Goal: Task Accomplishment & Management: Complete application form

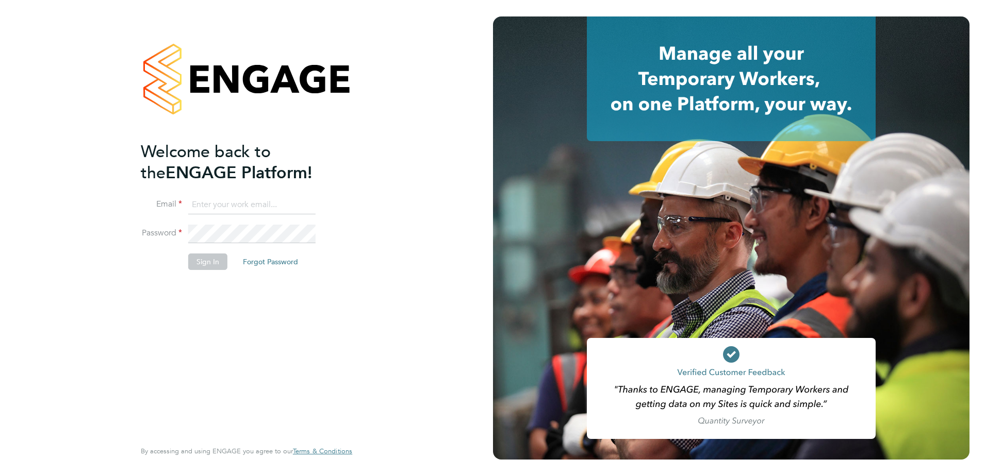
type input "sophie.rollinson@vistry.co.uk"
click at [217, 258] on button "Sign In" at bounding box center [207, 262] width 39 height 17
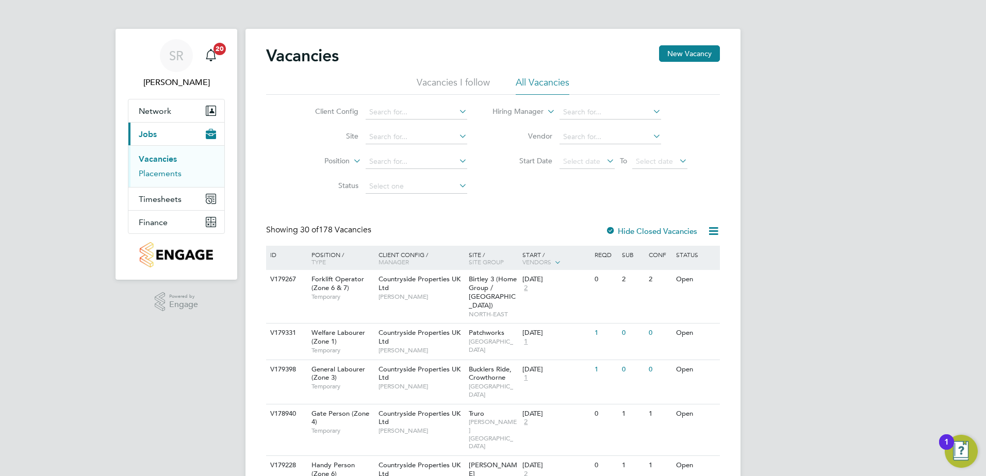
click at [167, 174] on link "Placements" at bounding box center [160, 174] width 43 height 10
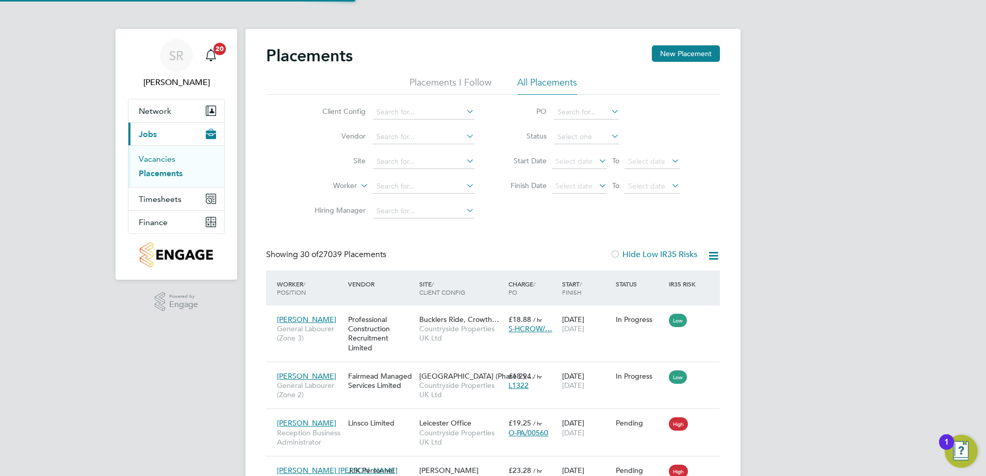
click at [151, 159] on link "Vacancies" at bounding box center [157, 159] width 37 height 10
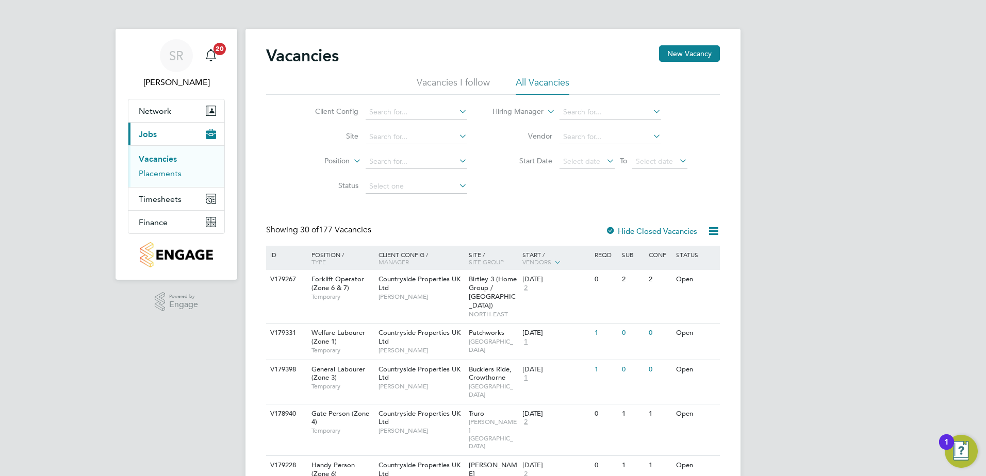
click at [167, 175] on link "Placements" at bounding box center [160, 174] width 43 height 10
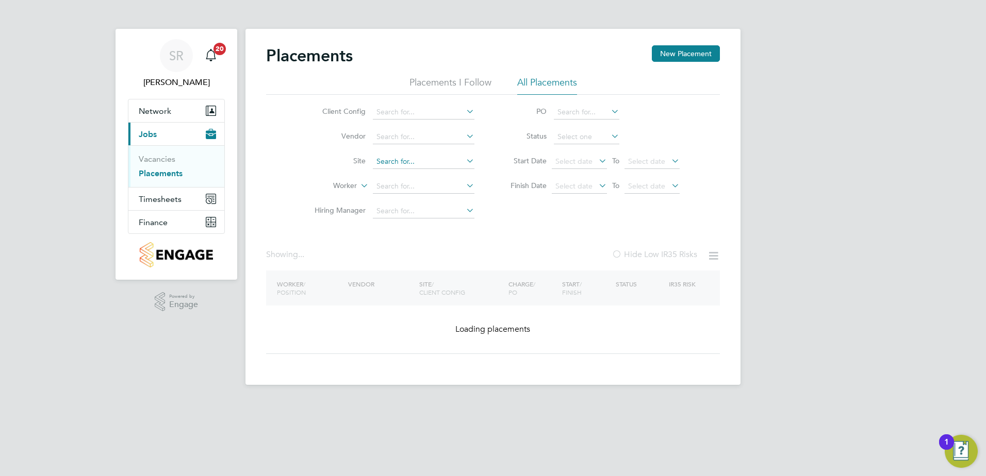
click at [407, 156] on input at bounding box center [424, 162] width 102 height 14
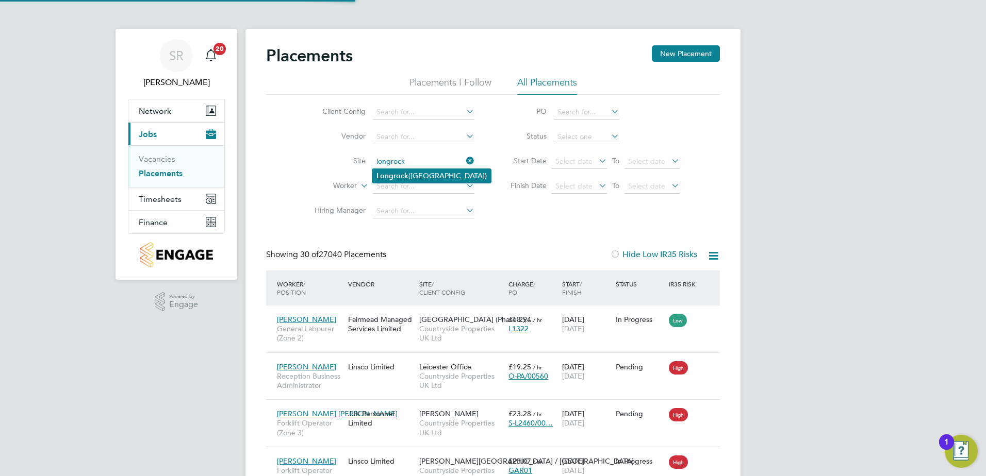
click at [414, 173] on li "Longrock (Morva Beach)" at bounding box center [431, 176] width 119 height 14
type input "Longrock (Morva Beach)"
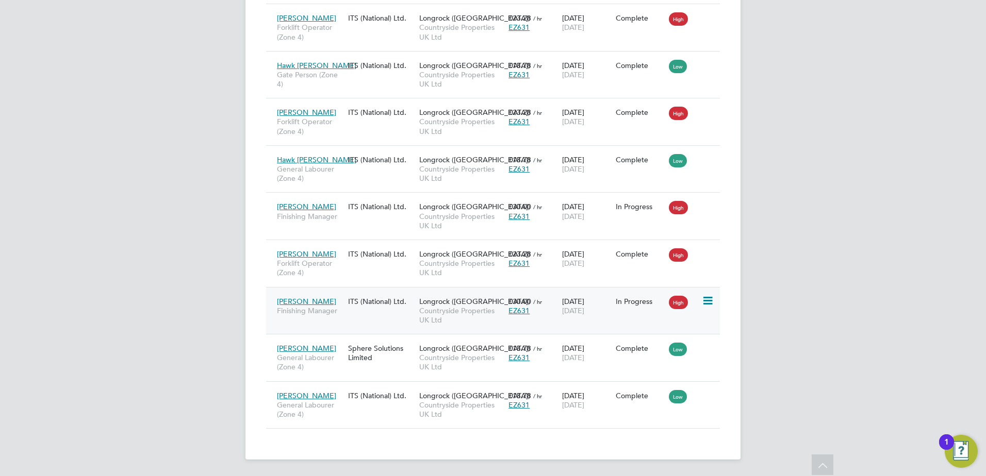
click at [463, 300] on span "Longrock (Morva Beach)" at bounding box center [474, 301] width 111 height 9
click at [703, 391] on icon at bounding box center [707, 396] width 10 height 12
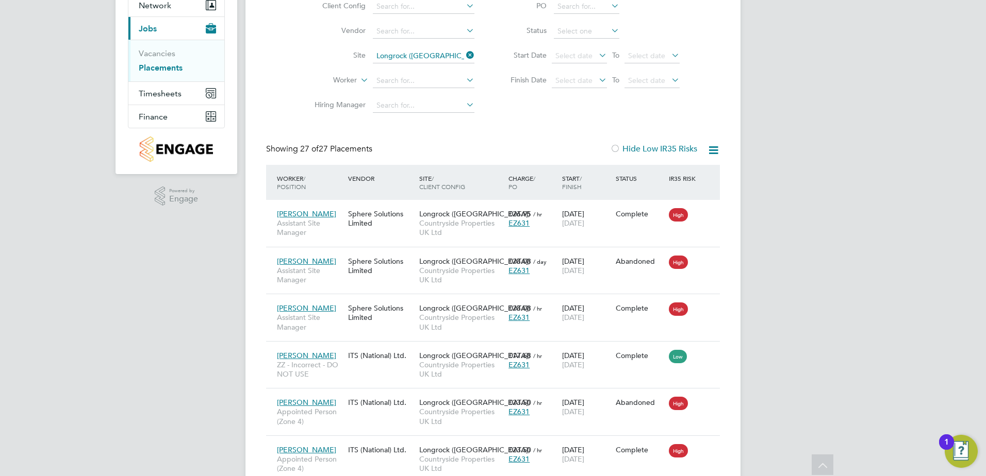
scroll to position [0, 0]
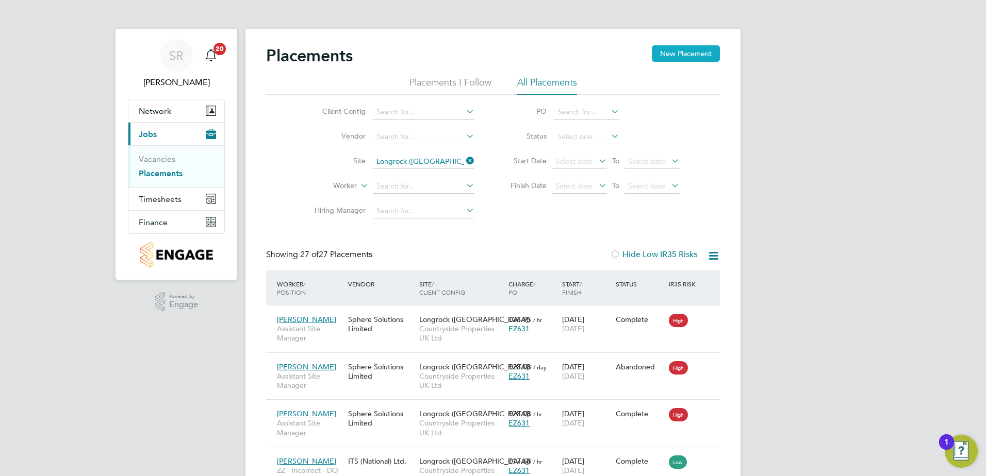
click at [679, 55] on button "New Placement" at bounding box center [686, 53] width 68 height 17
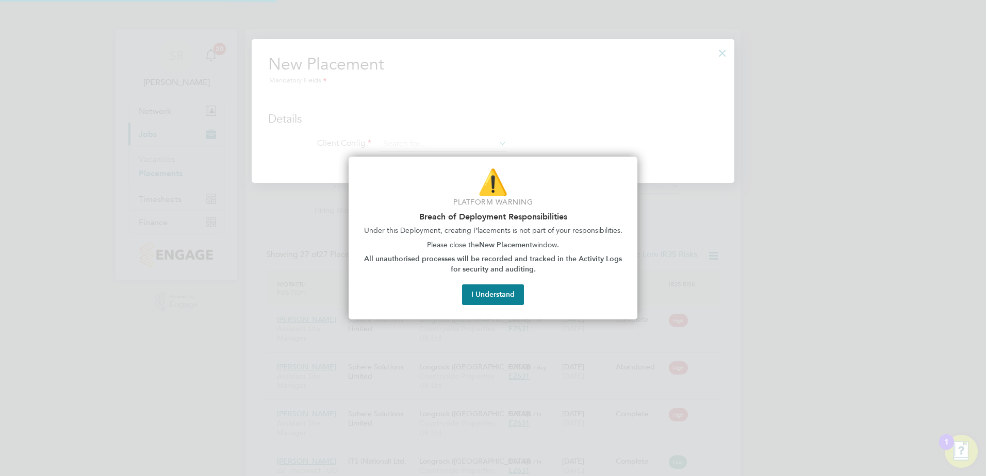
scroll to position [145, 483]
click at [517, 293] on button "I Understand" at bounding box center [493, 295] width 62 height 21
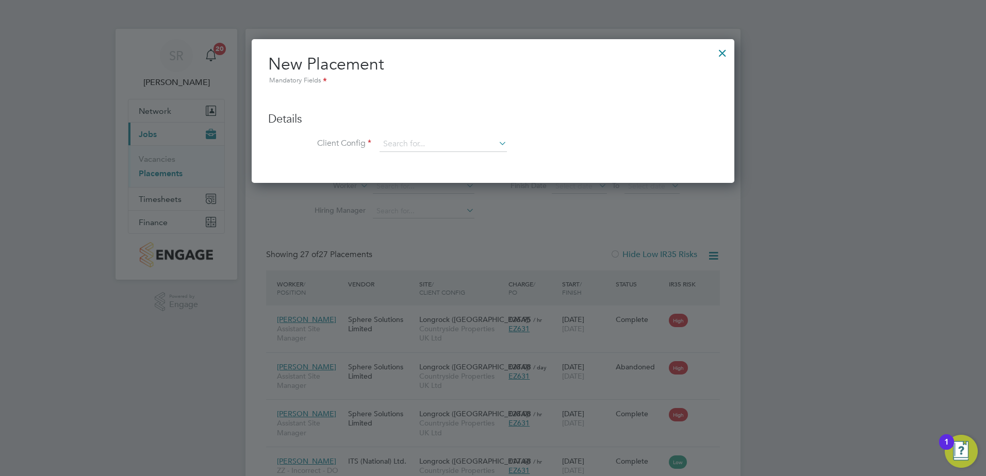
click at [728, 48] on div at bounding box center [722, 50] width 19 height 19
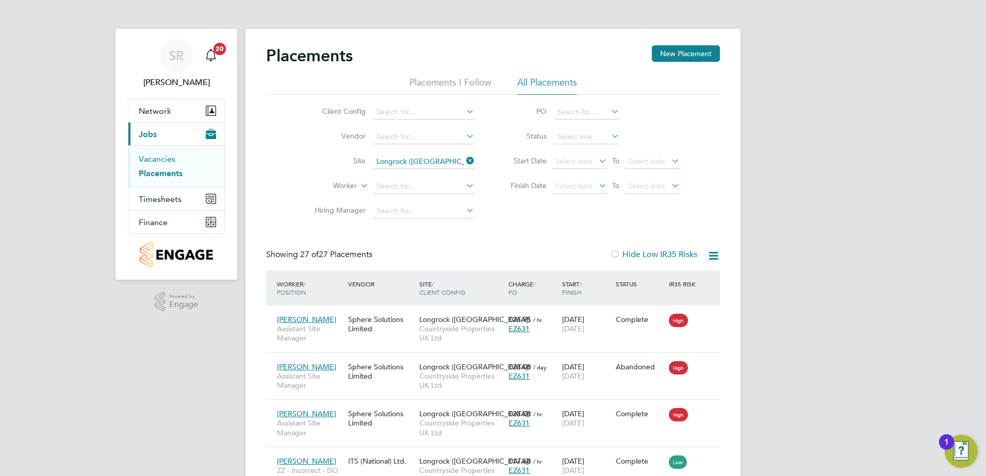
click at [142, 157] on link "Vacancies" at bounding box center [157, 159] width 37 height 10
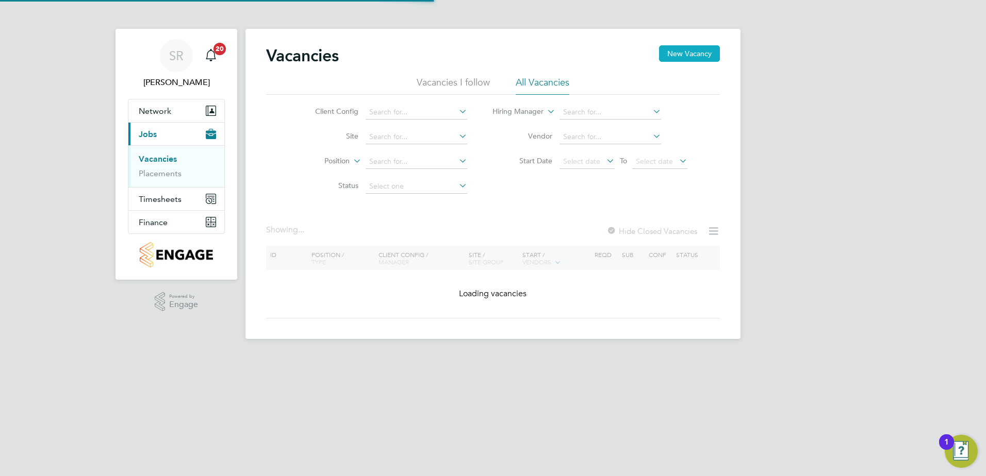
click at [701, 51] on button "New Vacancy" at bounding box center [689, 53] width 61 height 17
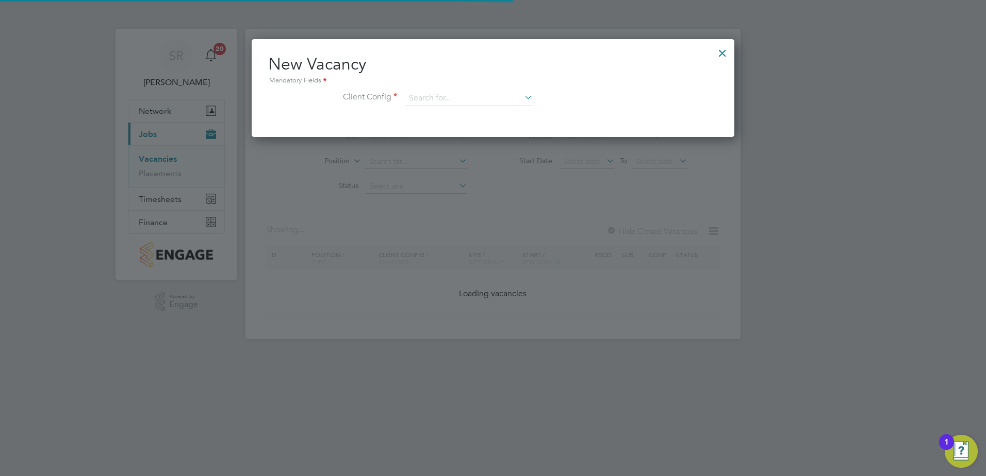
scroll to position [98, 483]
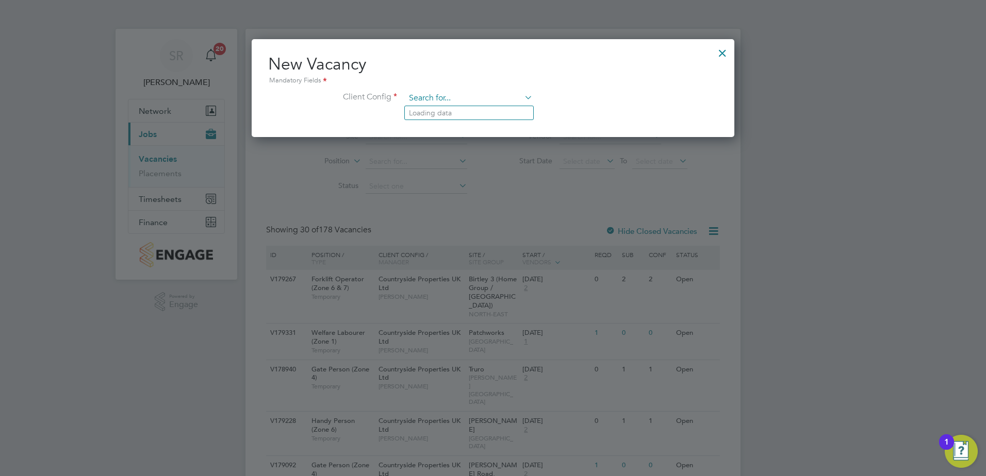
click at [459, 101] on input at bounding box center [468, 98] width 127 height 15
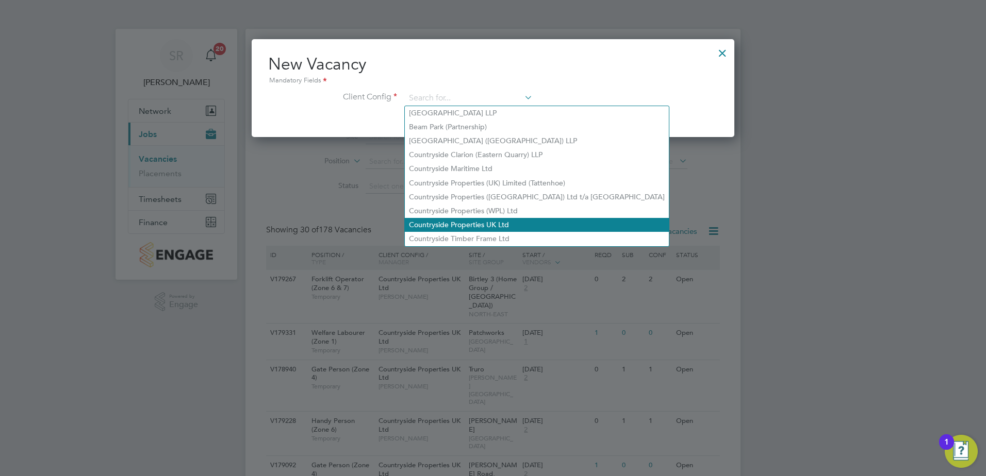
click at [448, 219] on li "Countryside Properties UK Ltd" at bounding box center [537, 225] width 264 height 14
type input "Countryside Properties UK Ltd"
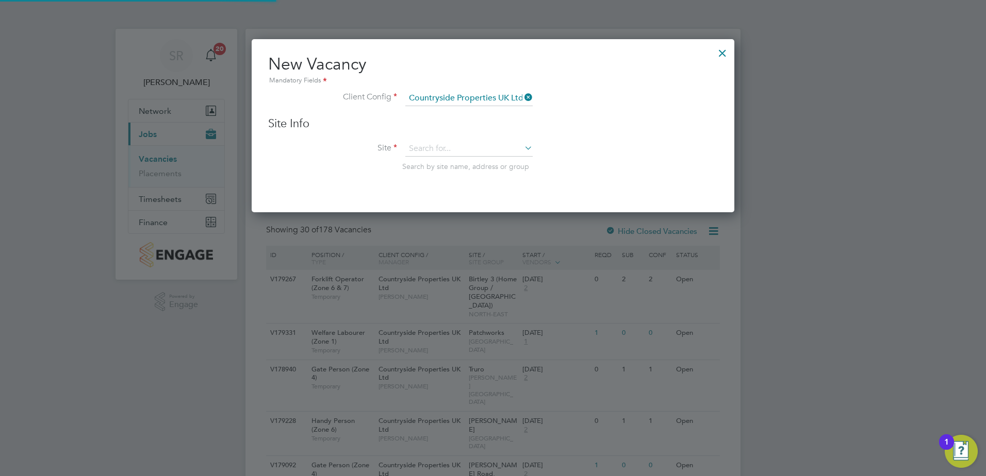
scroll to position [174, 483]
click at [432, 150] on input at bounding box center [468, 148] width 127 height 15
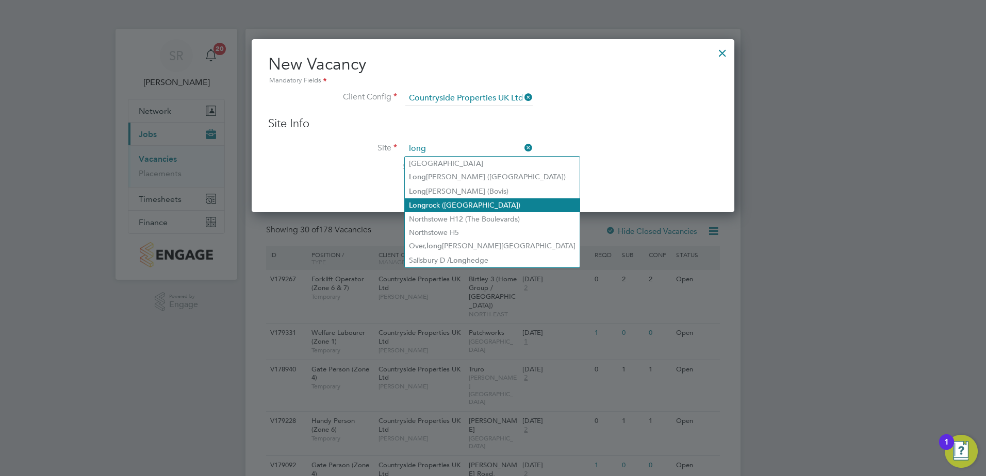
click at [461, 204] on li "Long rock (Morva Beach)" at bounding box center [492, 206] width 175 height 14
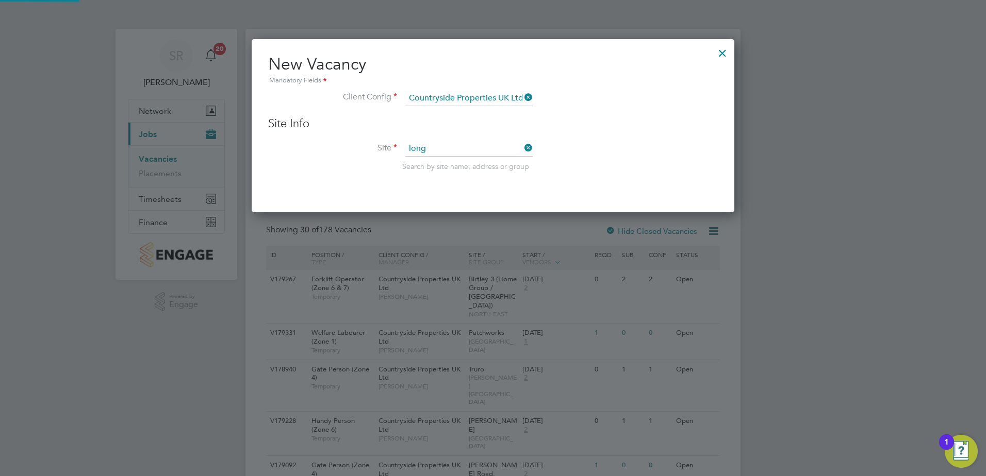
type input "Longrock (Morva Beach)"
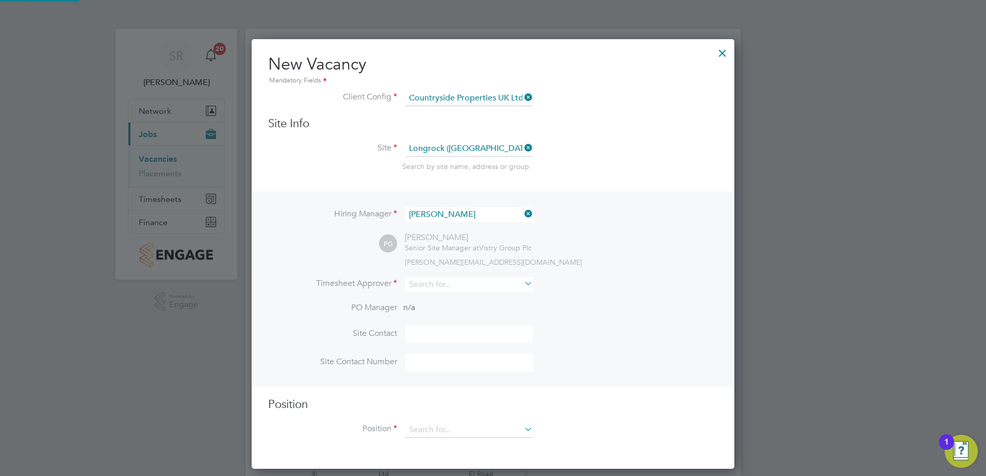
scroll to position [431, 483]
click at [466, 212] on input at bounding box center [468, 214] width 127 height 15
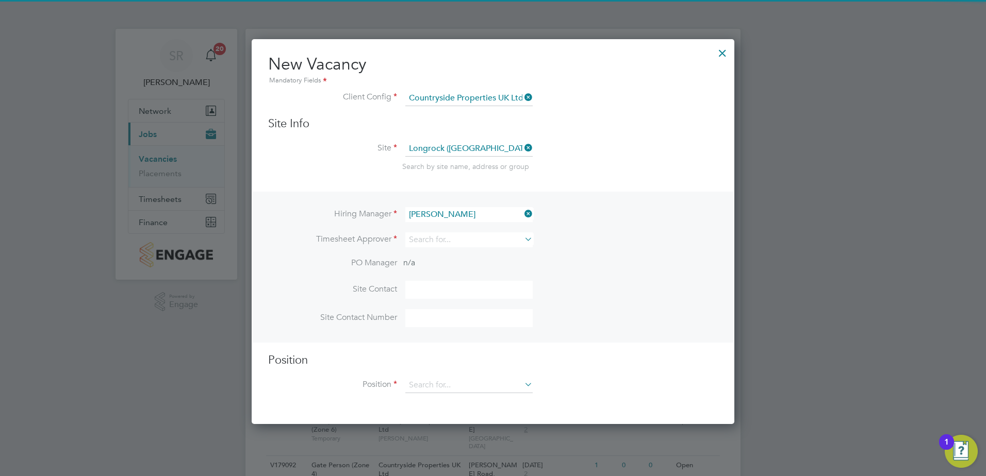
click at [459, 227] on li "Jerry Dawkins" at bounding box center [469, 229] width 128 height 14
type input "Jerry Dawkins"
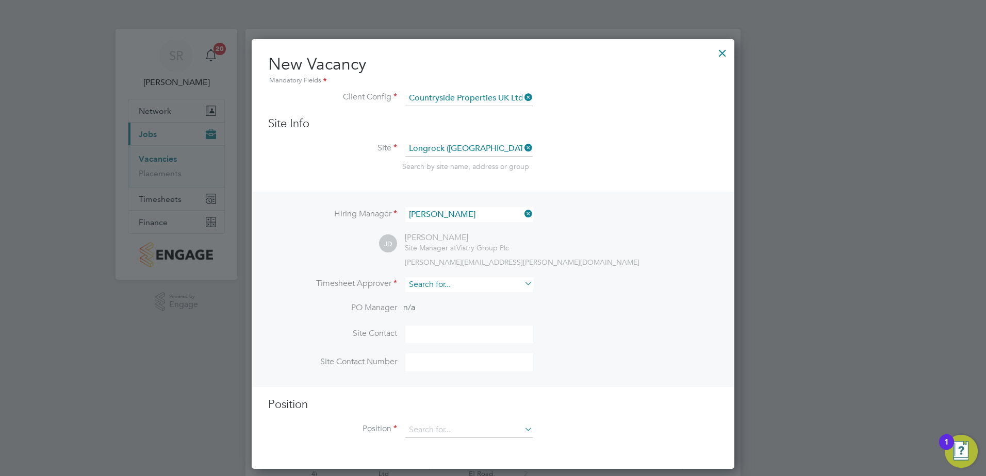
click at [438, 284] on input at bounding box center [468, 284] width 127 height 15
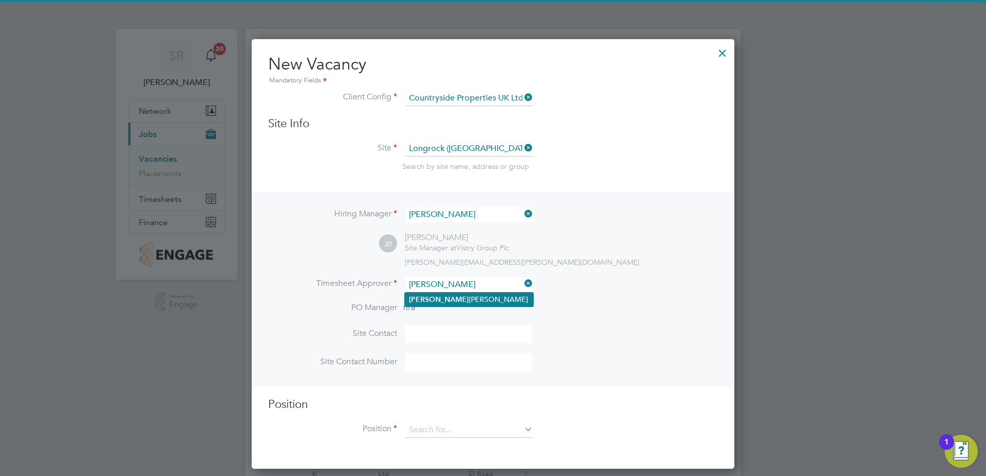
click at [463, 298] on li "Jerry Dawkins" at bounding box center [469, 300] width 128 height 14
type input "Jerry Dawkins"
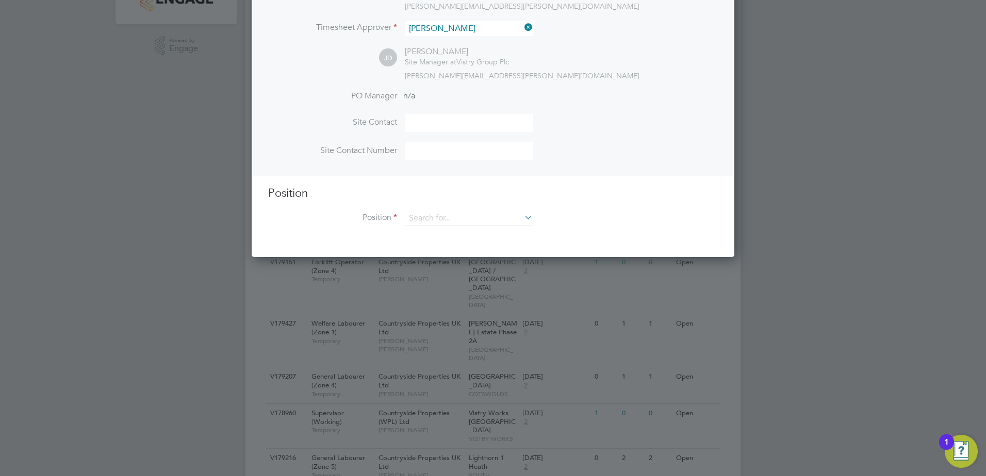
scroll to position [258, 0]
click at [466, 214] on input at bounding box center [468, 216] width 127 height 15
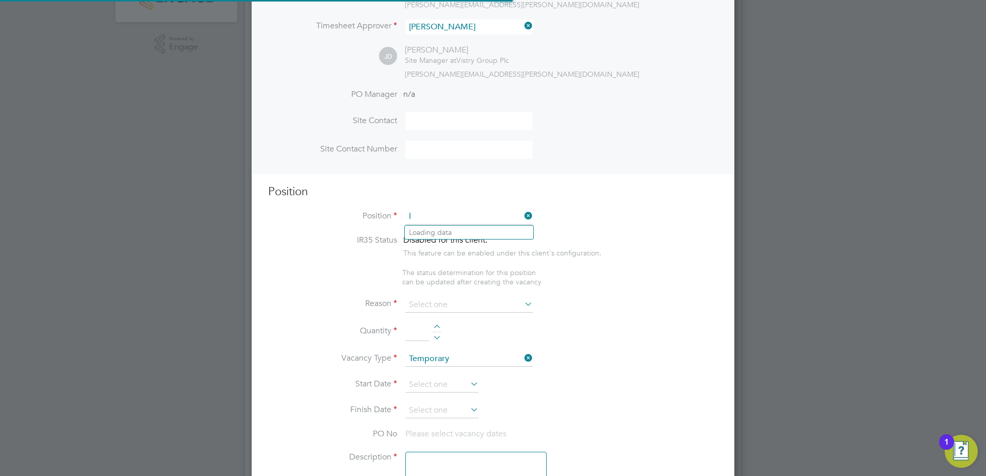
scroll to position [1487, 483]
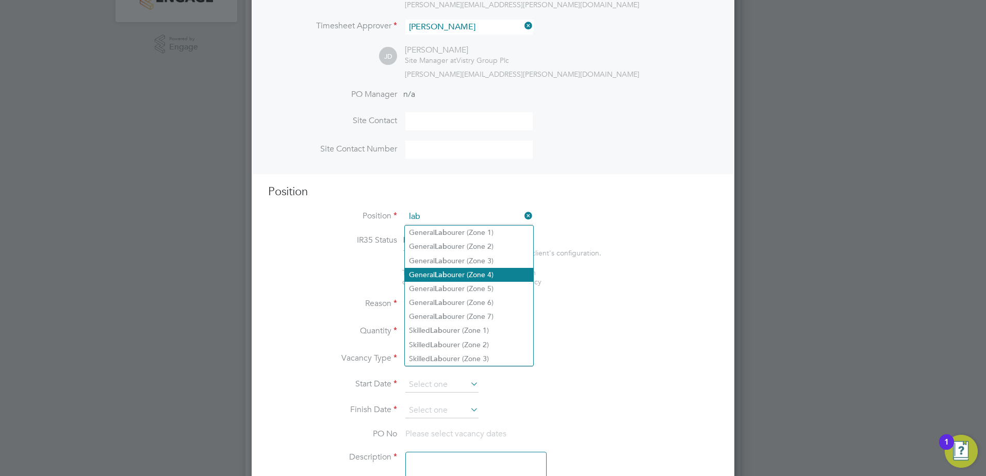
click at [434, 273] on li "General Lab ourer (Zone 4)" at bounding box center [469, 275] width 128 height 14
type input "General Labourer (Zone 4)"
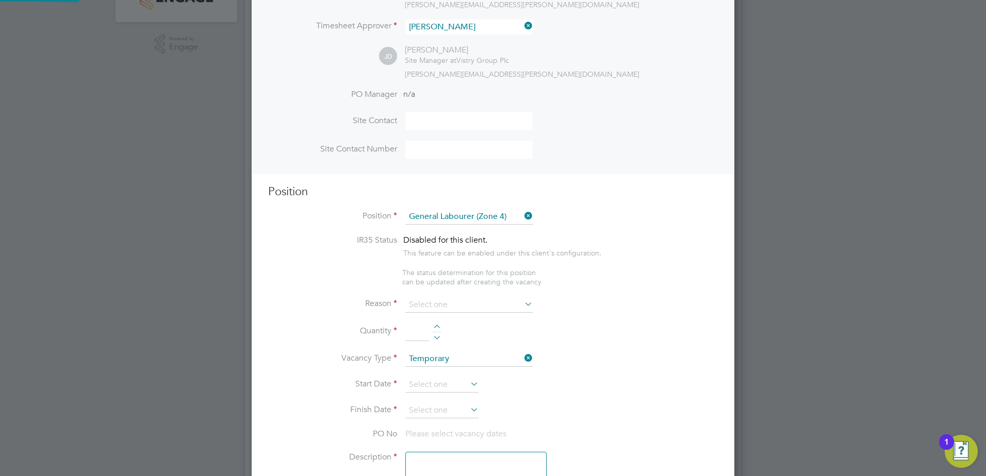
type textarea "- General site labouring duties - Supporting the trades on site - Moving materi…"
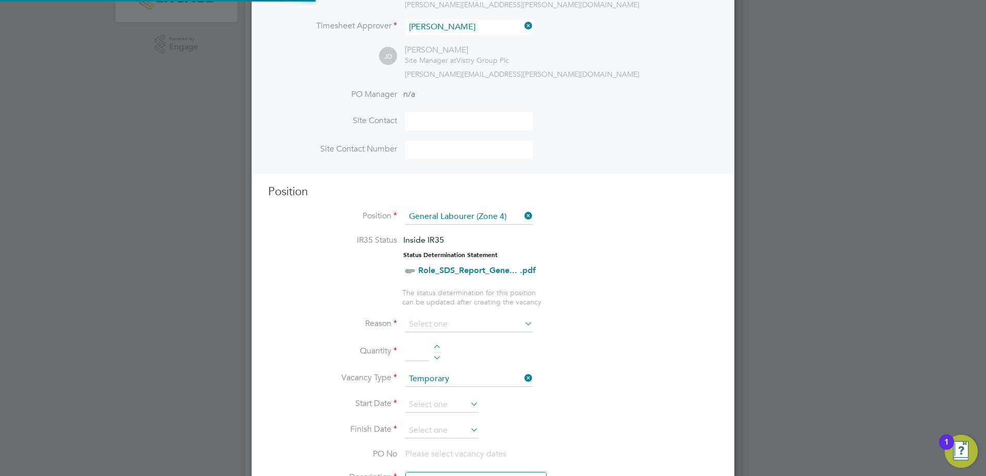
scroll to position [1488, 483]
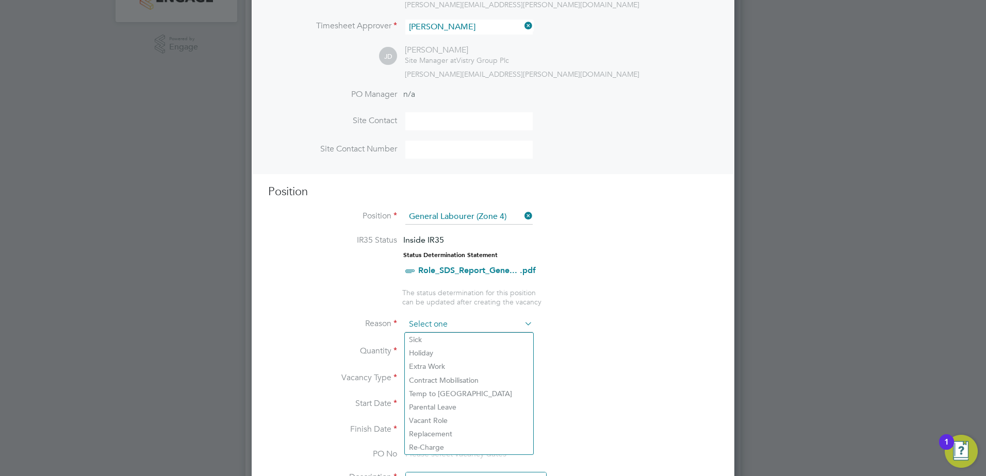
click at [450, 319] on input at bounding box center [468, 324] width 127 height 15
click at [451, 360] on li "Extra Work" at bounding box center [469, 366] width 128 height 13
type input "Extra Work"
click at [438, 349] on div at bounding box center [437, 348] width 9 height 7
type input "1"
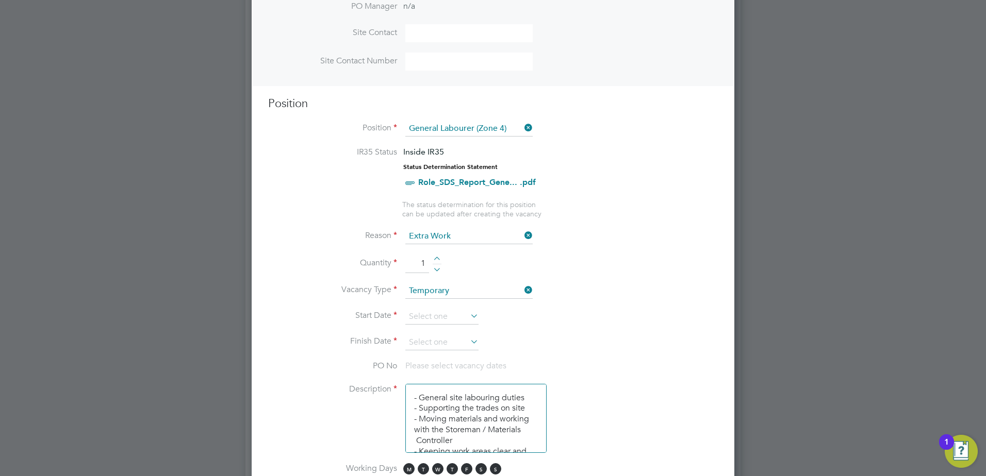
scroll to position [361, 0]
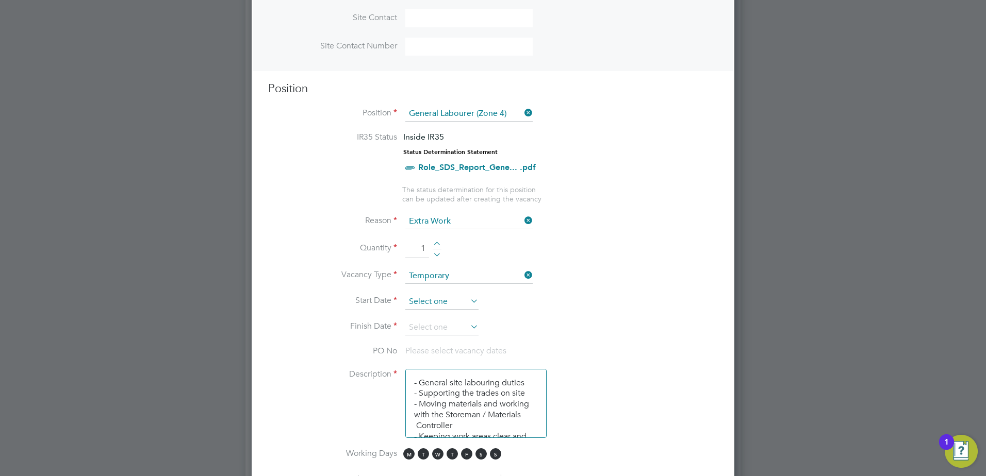
click at [423, 306] on input at bounding box center [441, 301] width 73 height 15
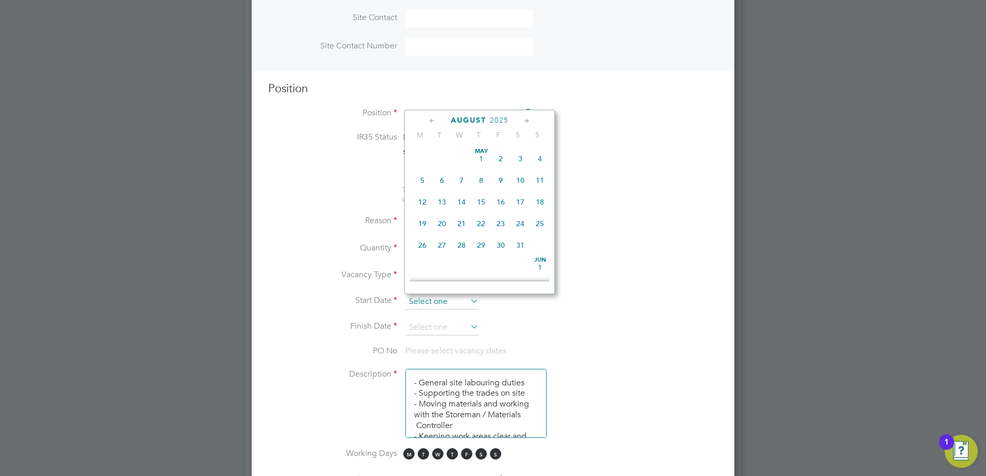
scroll to position [402, 0]
click at [424, 201] on span "25" at bounding box center [423, 192] width 20 height 20
type input "25 Aug 2025"
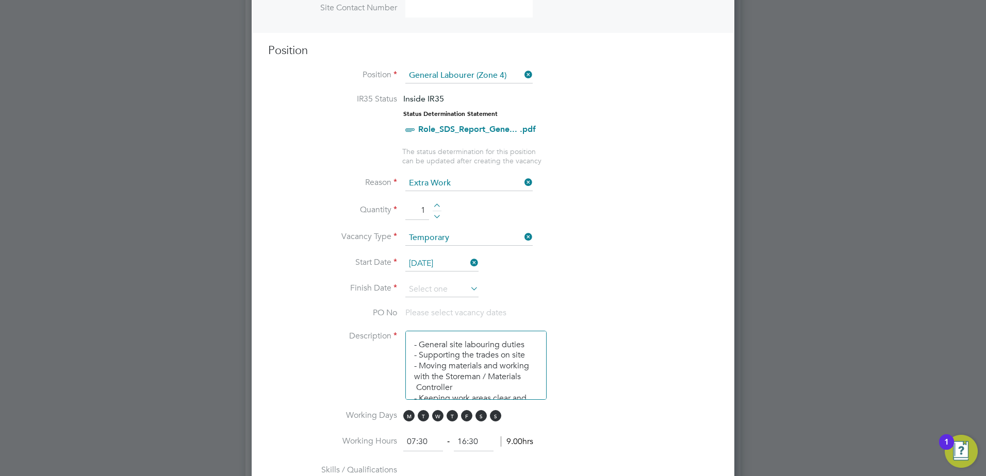
scroll to position [464, 0]
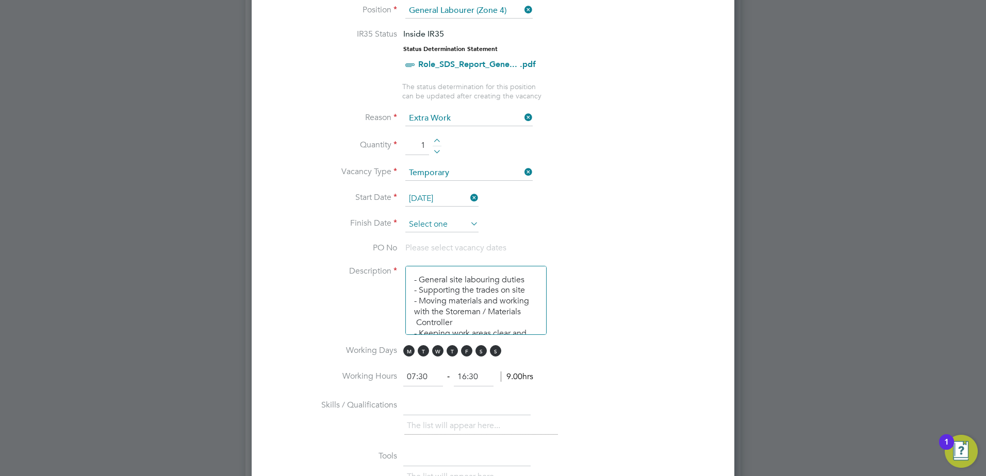
click at [430, 223] on input at bounding box center [441, 224] width 73 height 15
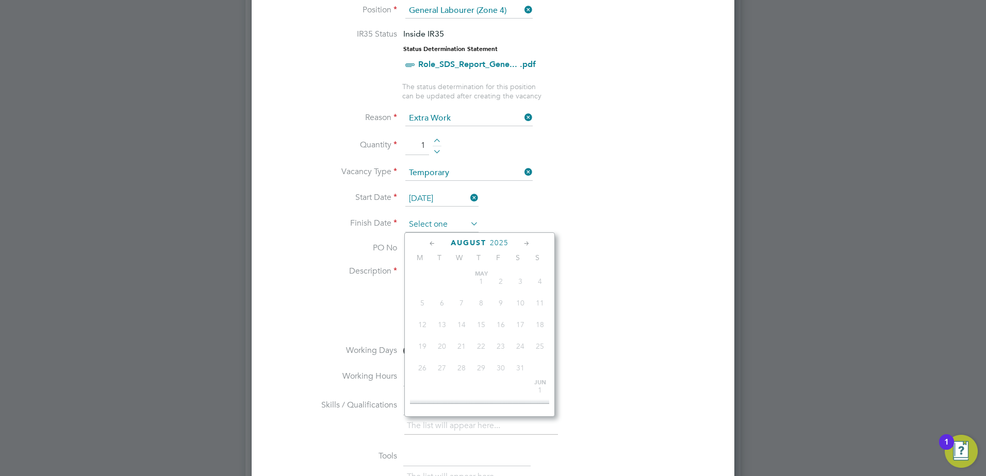
scroll to position [402, 0]
click at [502, 324] on span "29" at bounding box center [501, 315] width 20 height 20
type input "29 Aug 2025"
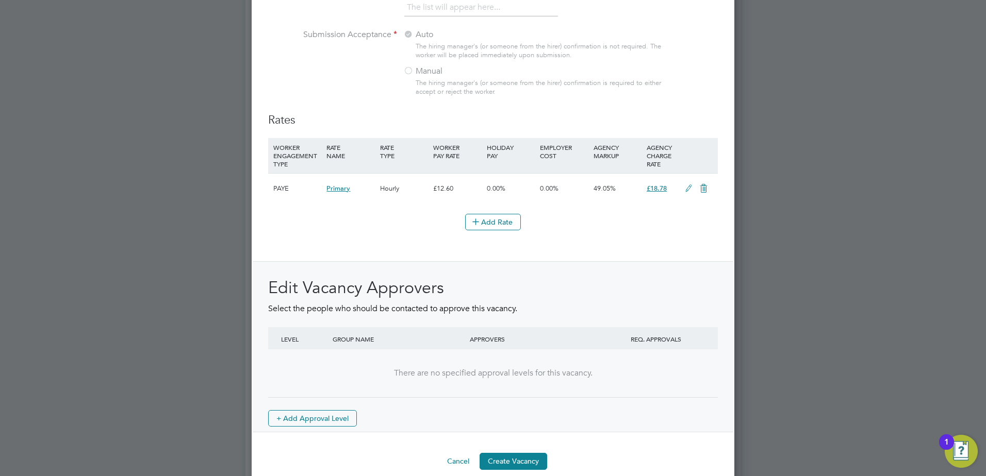
scroll to position [1124, 0]
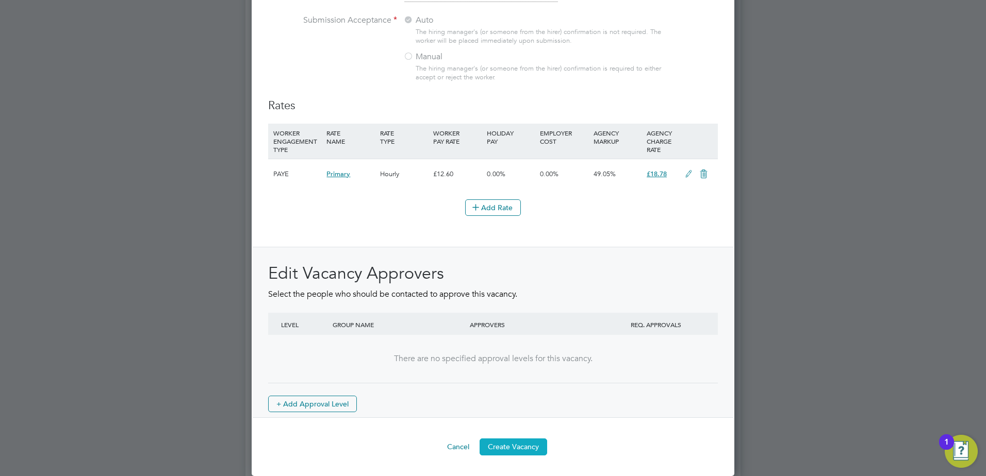
click at [517, 443] on button "Create Vacancy" at bounding box center [514, 447] width 68 height 17
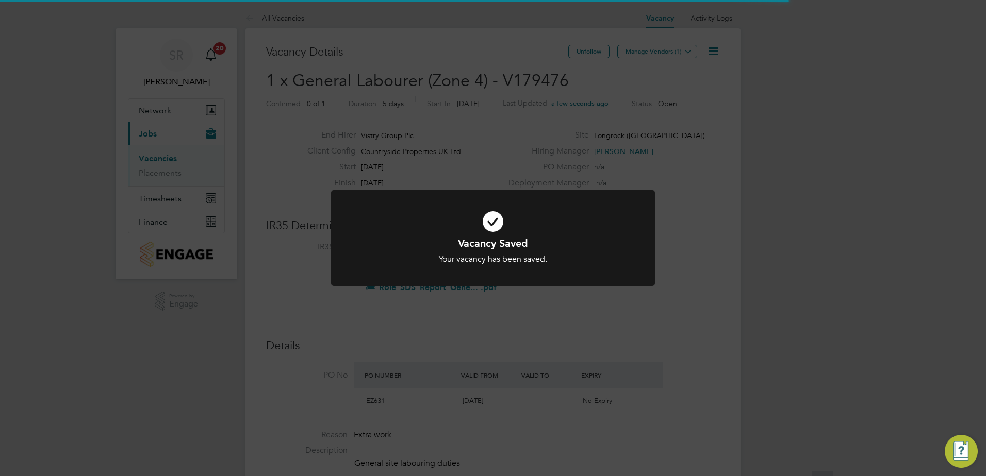
scroll to position [5, 5]
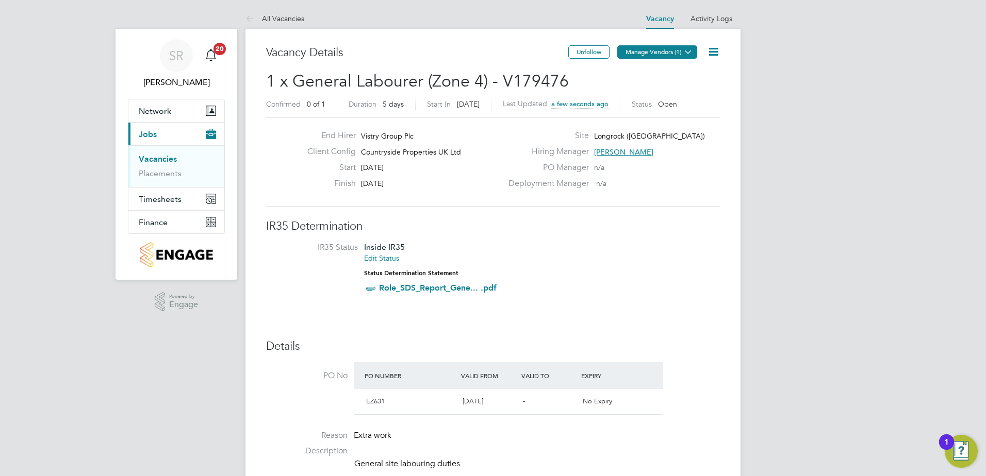
click at [642, 48] on button "Manage Vendors (1)" at bounding box center [657, 51] width 80 height 13
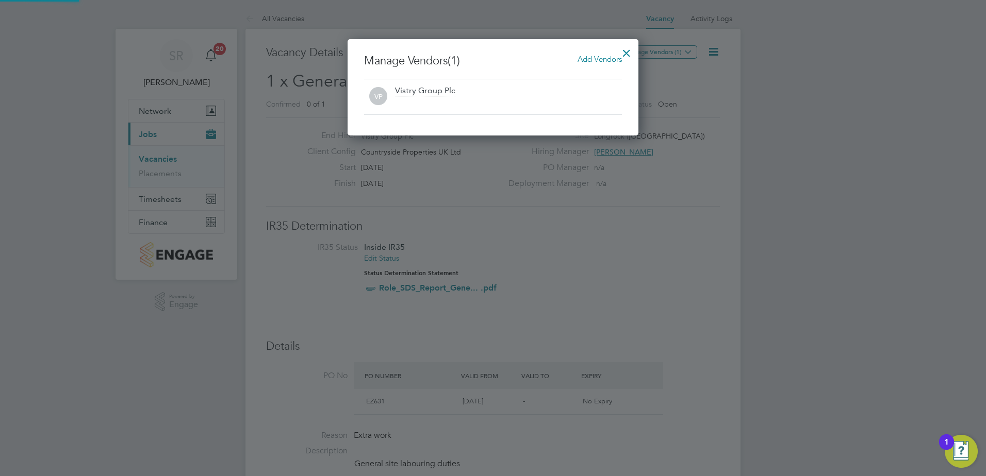
scroll to position [96, 291]
click at [585, 61] on span "Add Vendors" at bounding box center [600, 59] width 44 height 10
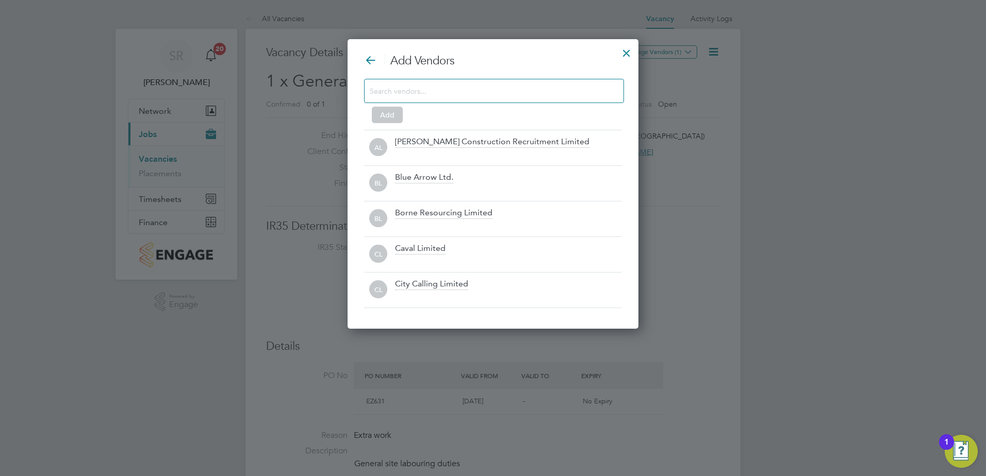
click at [422, 93] on input at bounding box center [486, 90] width 232 height 13
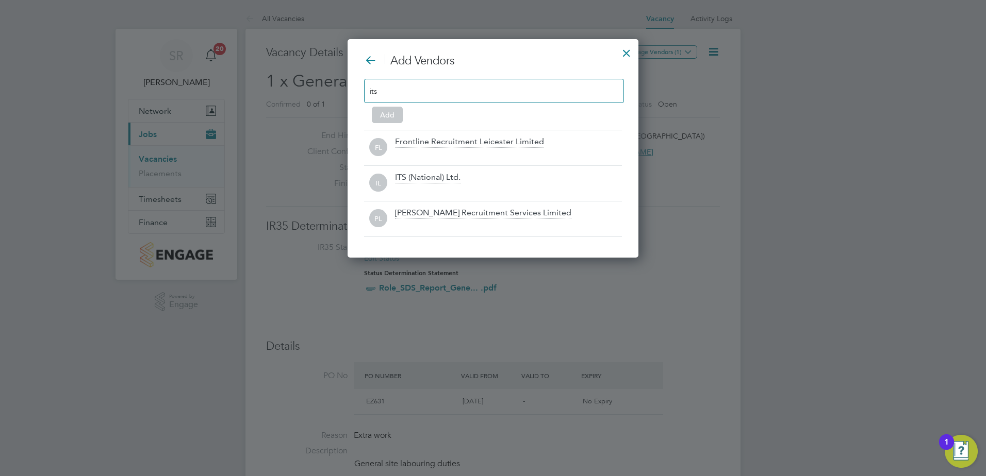
scroll to position [219, 291]
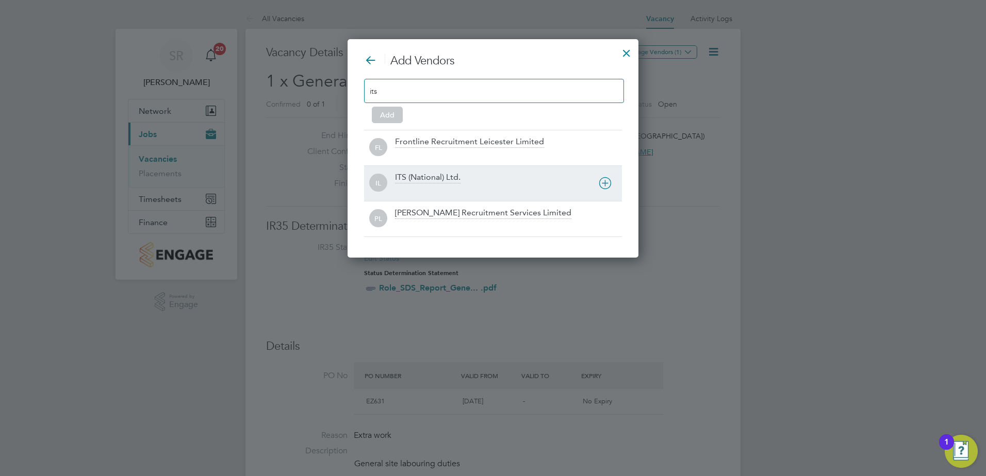
type input "its"
click at [423, 176] on div "ITS (National) Ltd." at bounding box center [427, 177] width 65 height 11
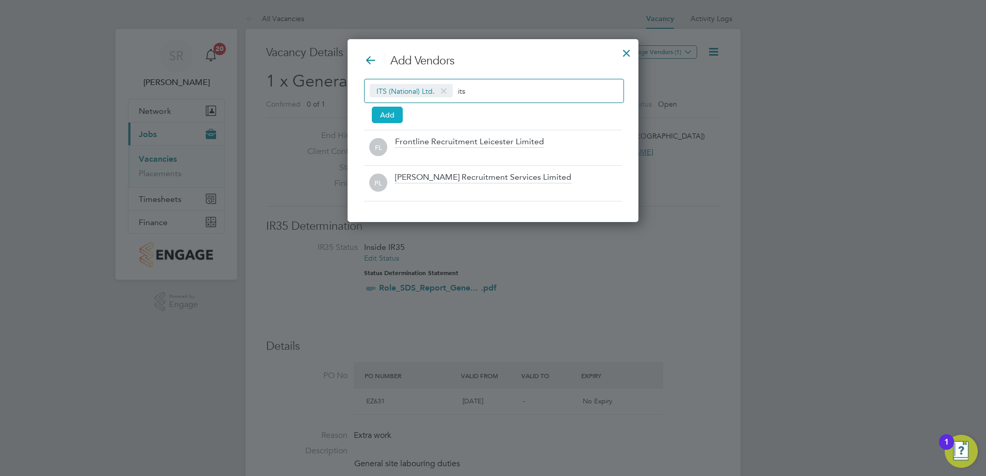
click at [396, 111] on button "Add" at bounding box center [387, 115] width 31 height 17
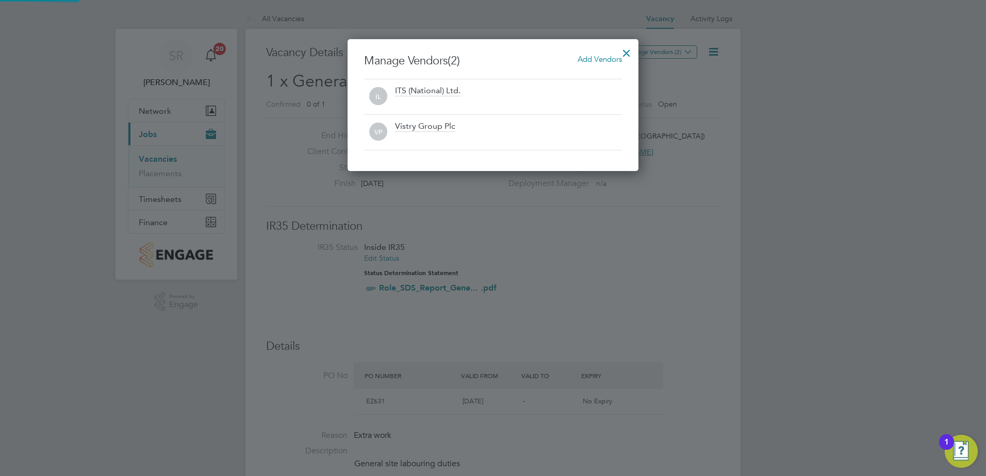
scroll to position [132, 291]
click at [630, 52] on div at bounding box center [626, 50] width 19 height 19
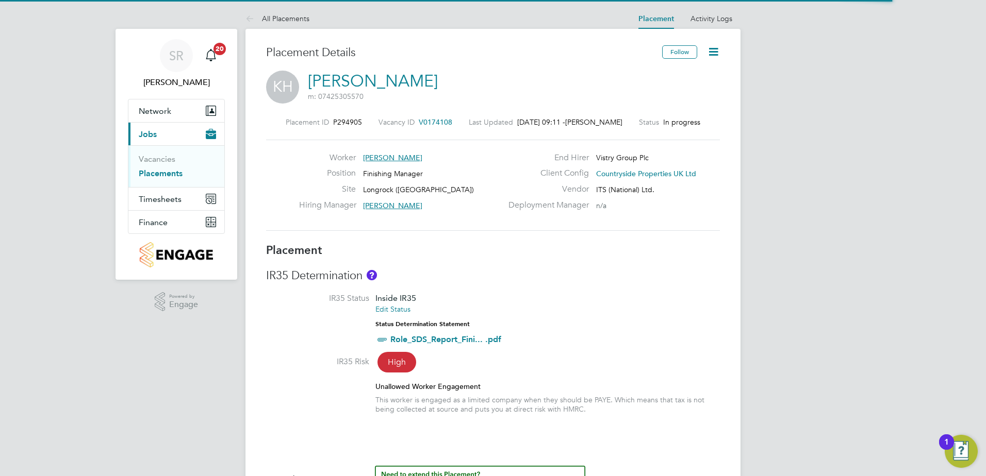
click at [715, 51] on icon at bounding box center [713, 51] width 13 height 13
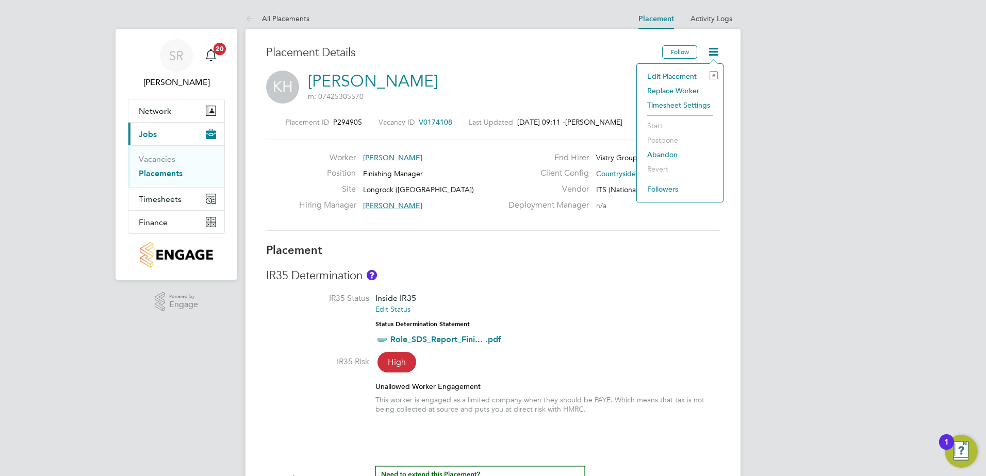
click at [664, 72] on li "Edit Placement e" at bounding box center [680, 76] width 76 height 14
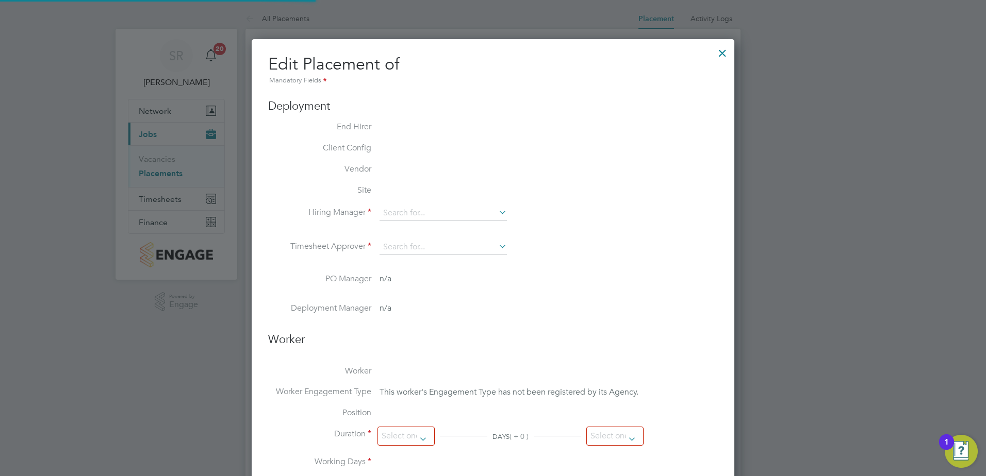
type input "Jerry Dawkins"
type input "24 Jun 2025"
type input "29 Aug 2025"
type input "07:30"
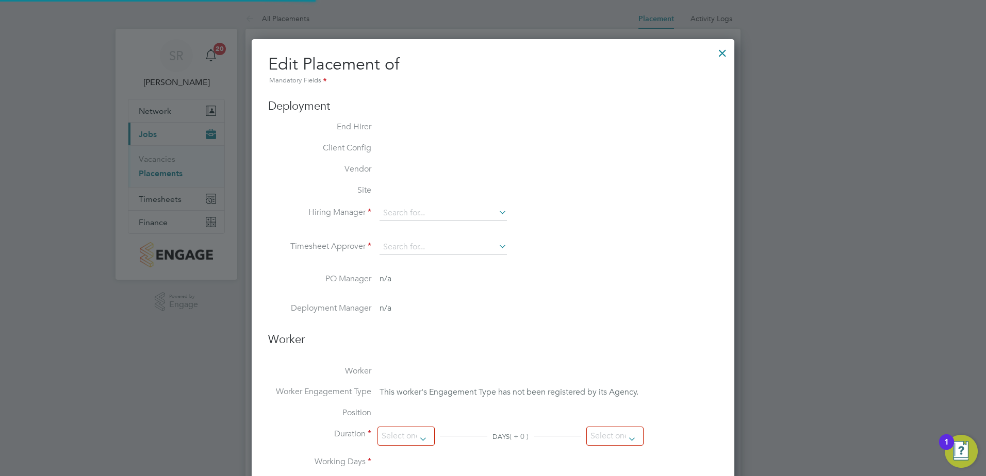
type input "16:30"
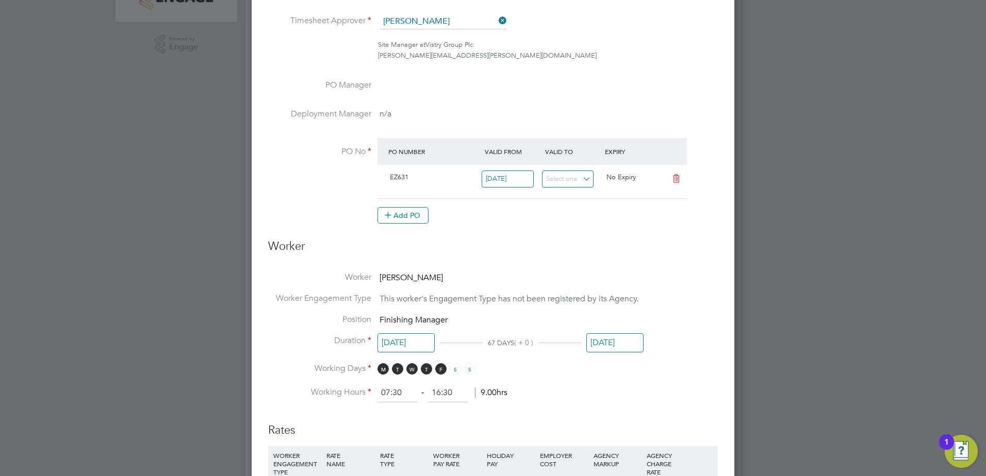
click at [523, 177] on input "[DATE]" at bounding box center [508, 179] width 52 height 17
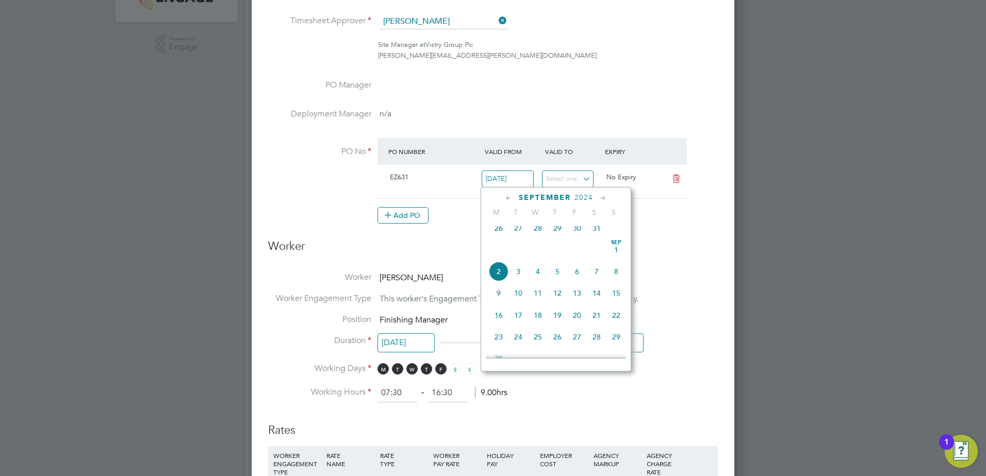
click at [576, 344] on span "27" at bounding box center [577, 337] width 20 height 20
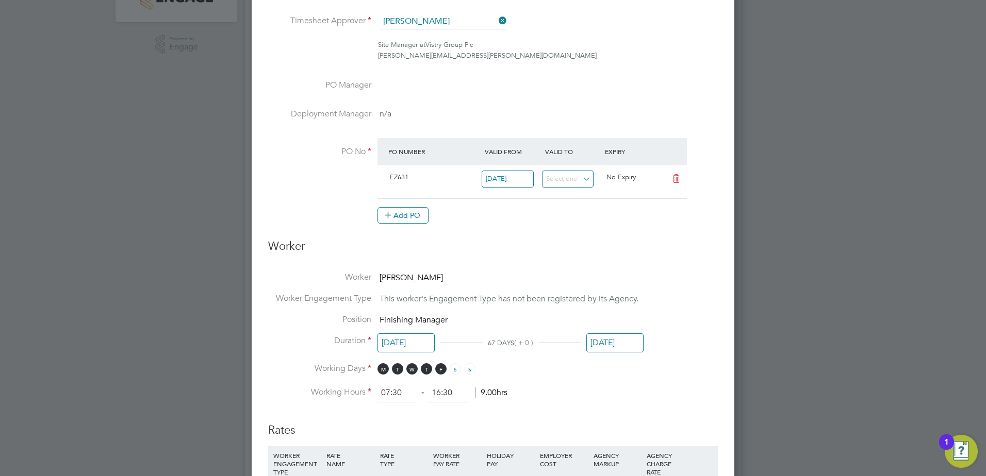
click at [517, 172] on input "27 Sep 2024" at bounding box center [508, 179] width 52 height 17
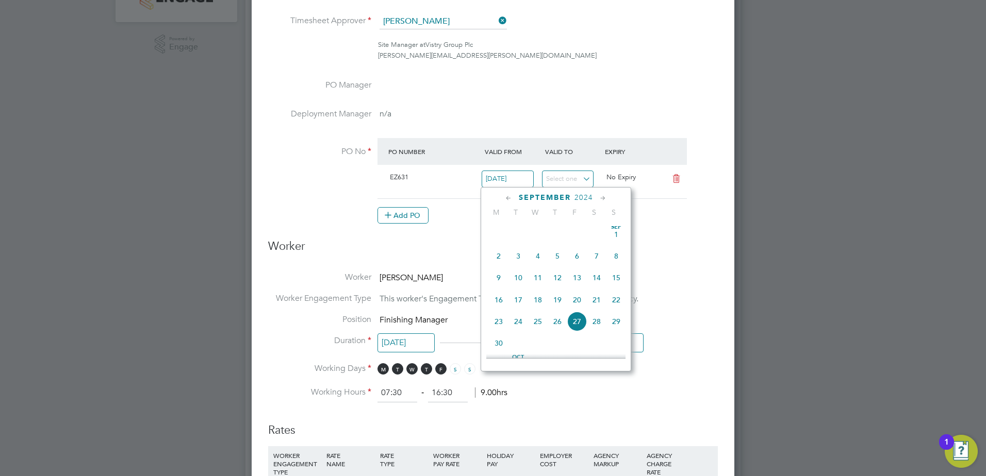
click at [496, 266] on span "2" at bounding box center [499, 256] width 20 height 20
type input "[DATE]"
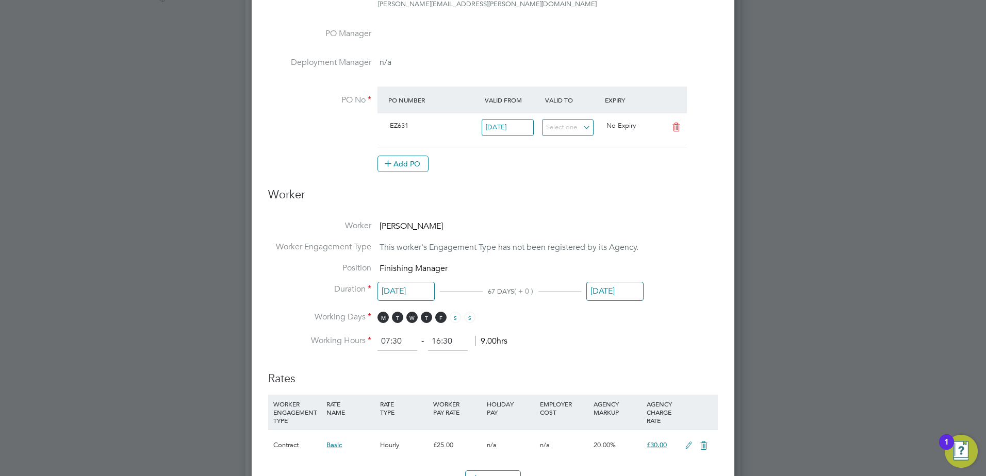
click at [528, 291] on span "( + 0 )" at bounding box center [523, 291] width 19 height 9
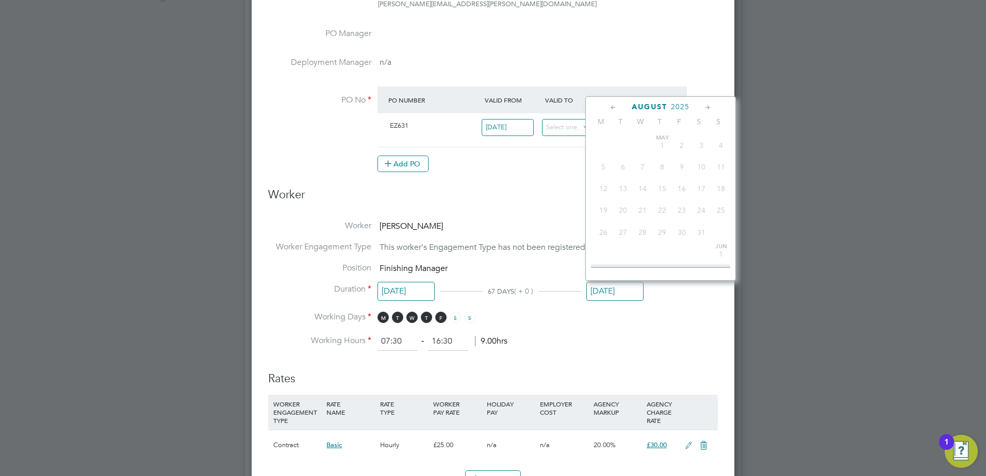
click at [603, 290] on input "29 Aug 2025" at bounding box center [614, 291] width 57 height 19
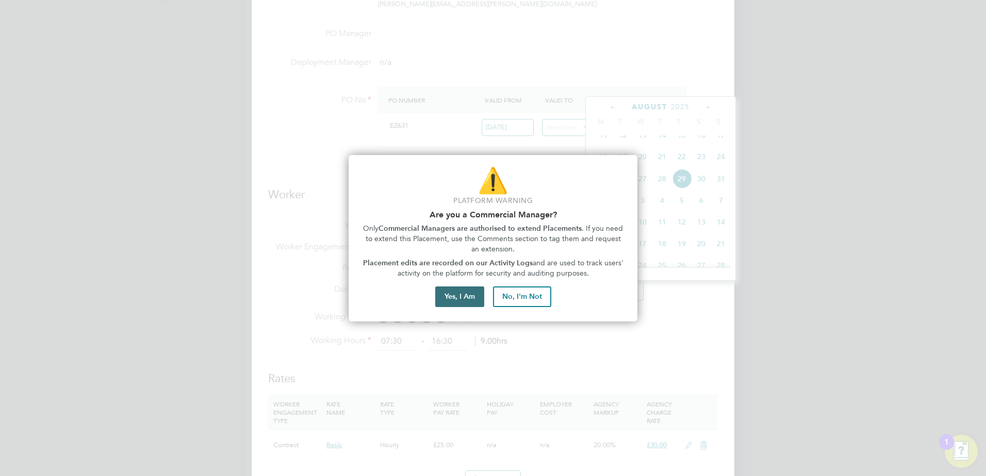
click at [478, 290] on button "Yes, I Am" at bounding box center [459, 297] width 49 height 21
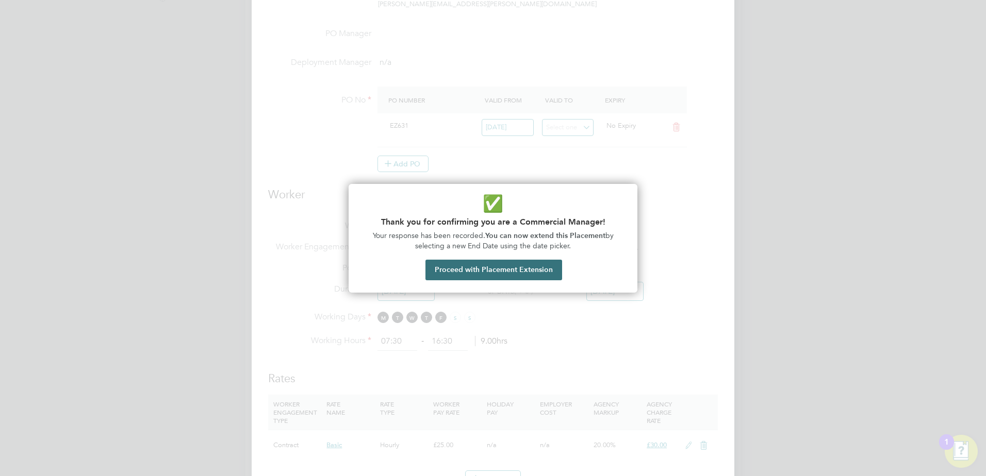
click at [514, 272] on button "Proceed with Placement Extension" at bounding box center [493, 270] width 137 height 21
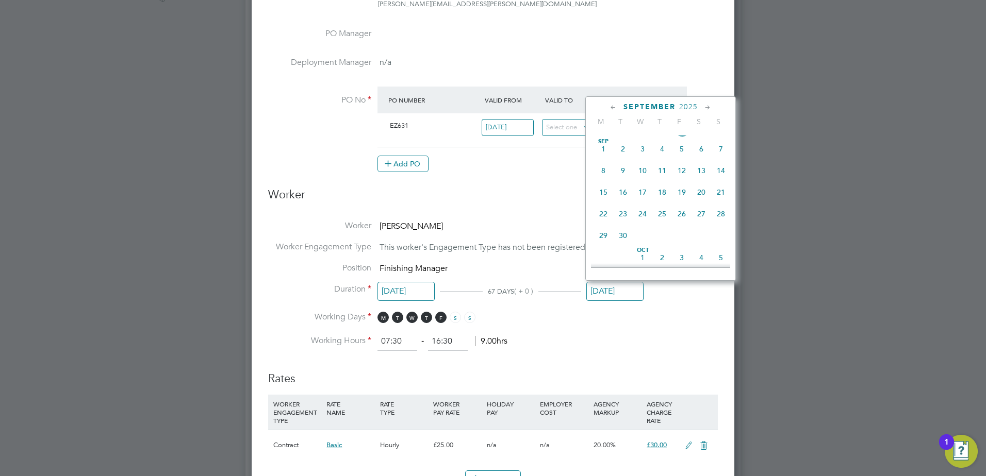
click at [680, 222] on span "26" at bounding box center [682, 214] width 20 height 20
type input "26 Sep 2025"
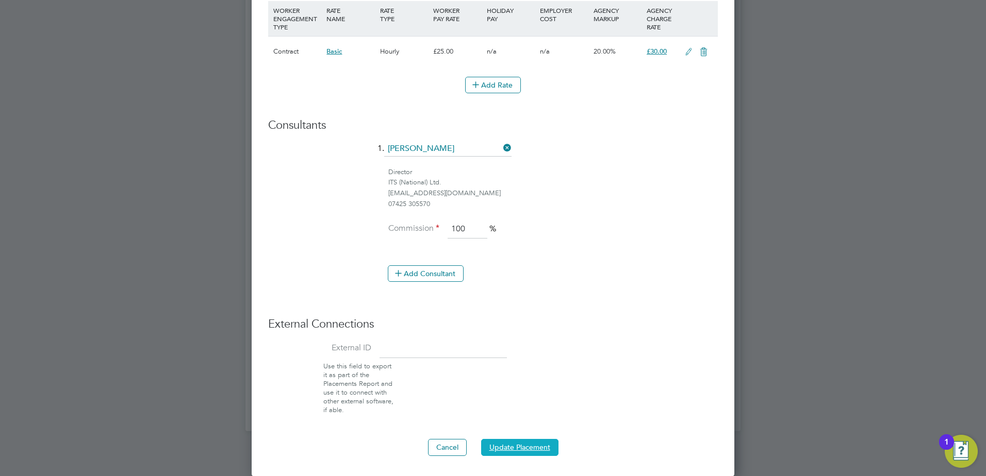
click at [500, 443] on button "Update Placement" at bounding box center [519, 447] width 77 height 17
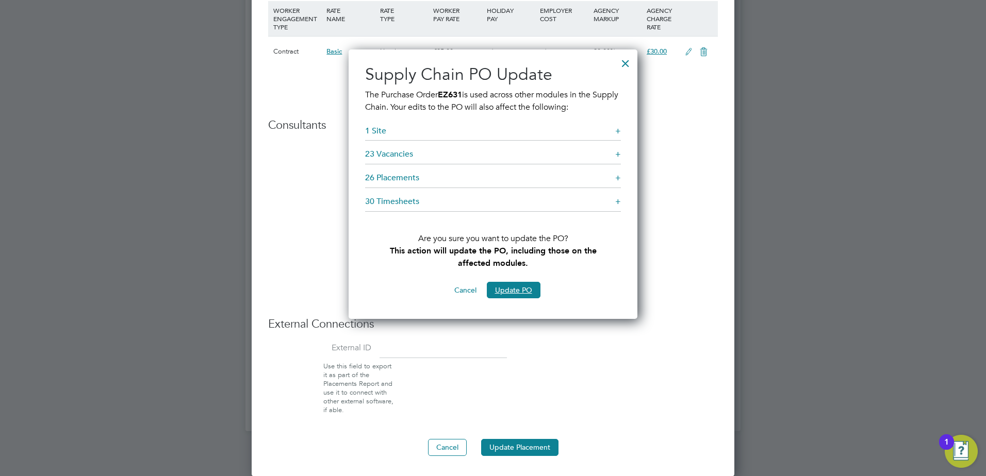
click at [513, 285] on button "Update PO" at bounding box center [514, 290] width 54 height 17
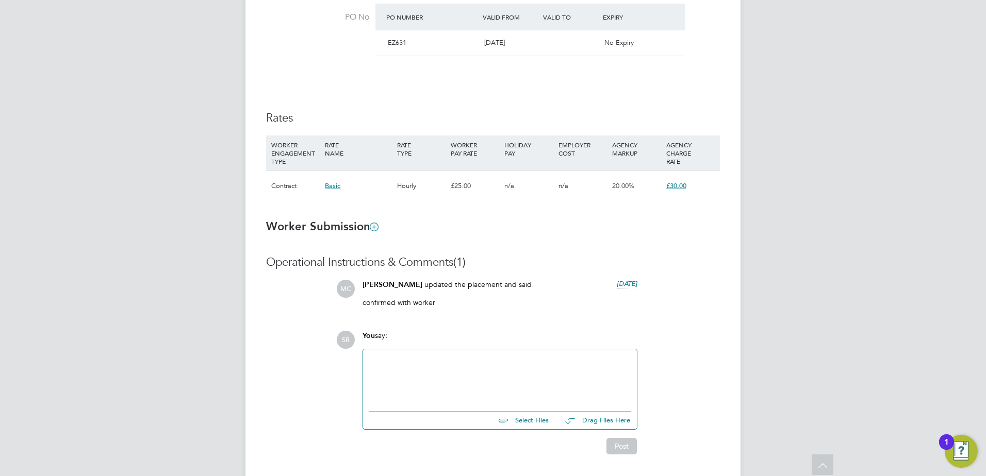
scroll to position [675, 0]
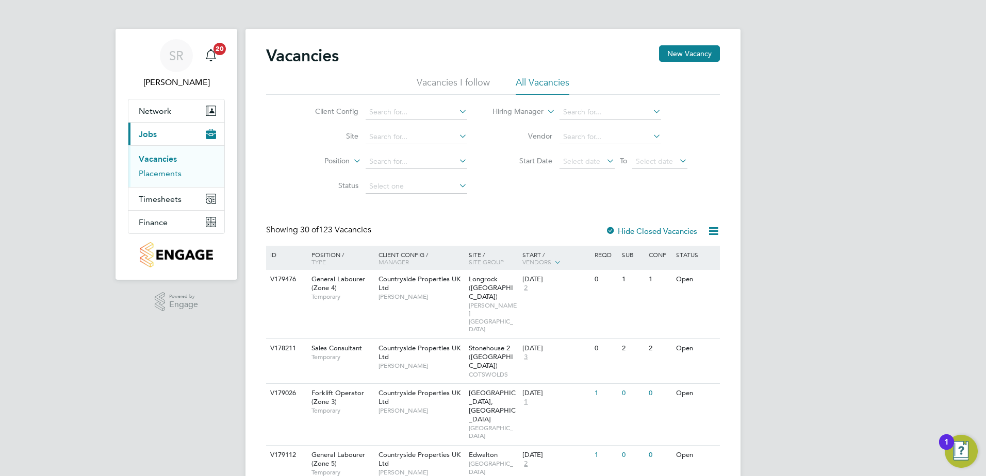
click at [159, 173] on link "Placements" at bounding box center [160, 174] width 43 height 10
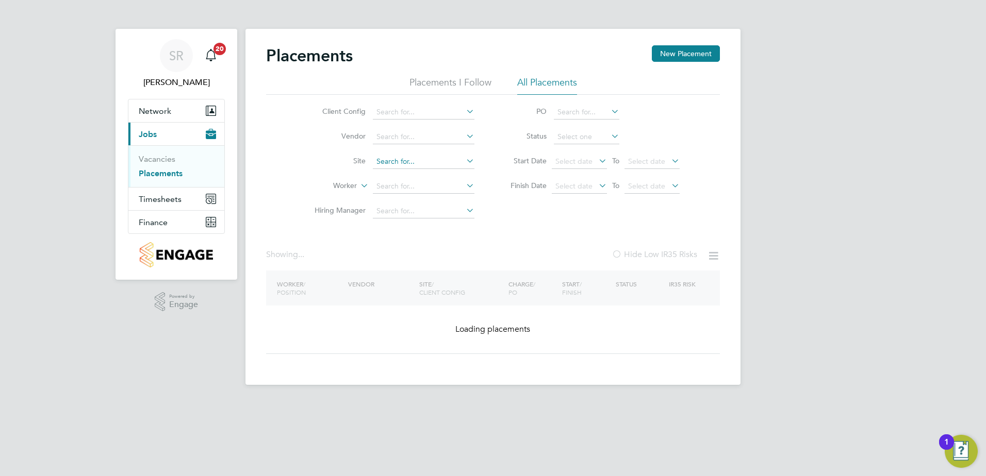
click at [393, 155] on input at bounding box center [424, 162] width 102 height 14
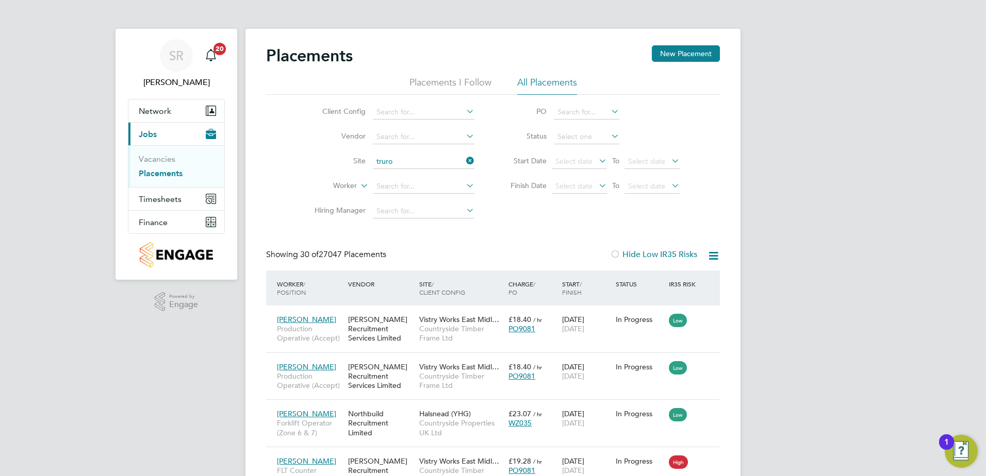
click at [408, 189] on li "Truro" at bounding box center [423, 190] width 103 height 14
type input "Truro"
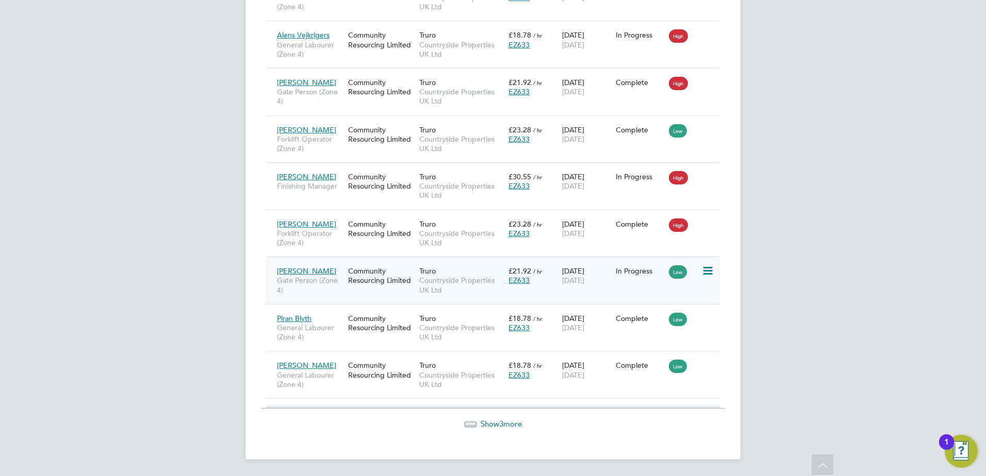
click at [705, 269] on icon at bounding box center [707, 271] width 10 height 12
click at [673, 360] on li "Abandon" at bounding box center [675, 364] width 73 height 14
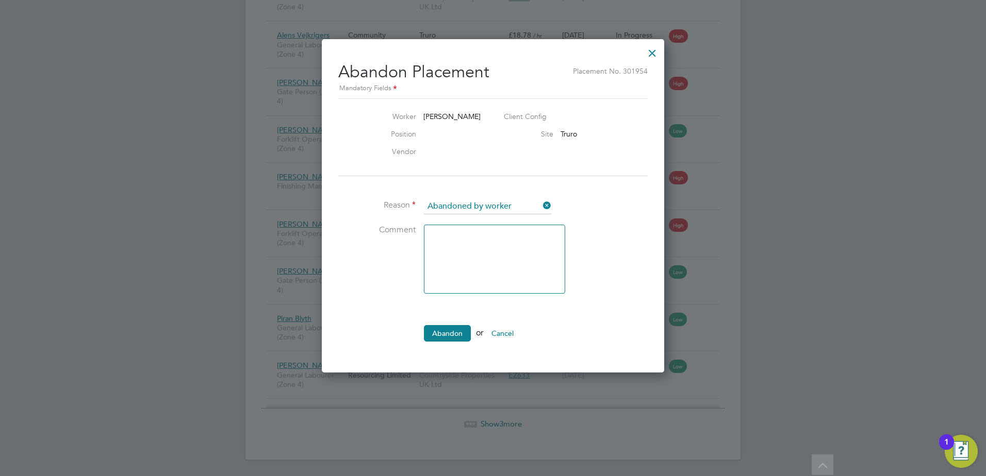
click at [520, 250] on textarea at bounding box center [494, 259] width 141 height 69
type textarea "Did not turn up"
click at [653, 51] on div at bounding box center [652, 50] width 19 height 19
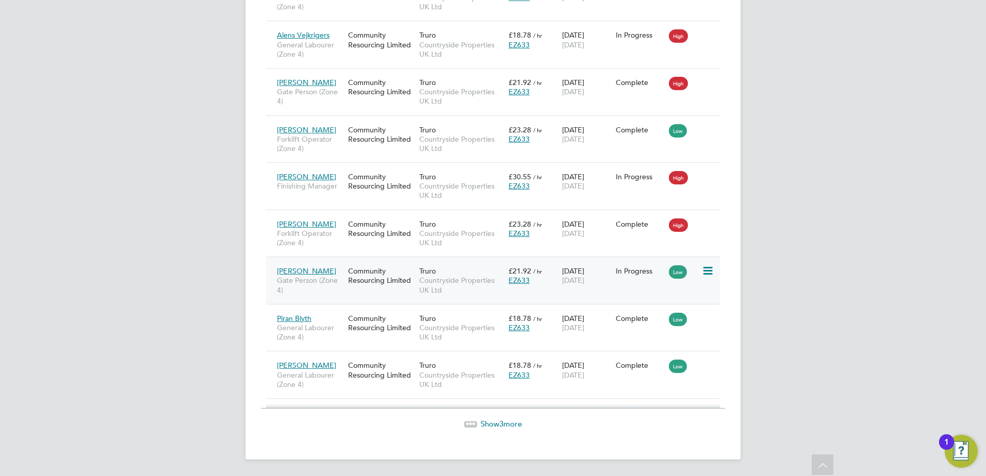
click at [527, 273] on span "£21.92" at bounding box center [519, 271] width 23 height 9
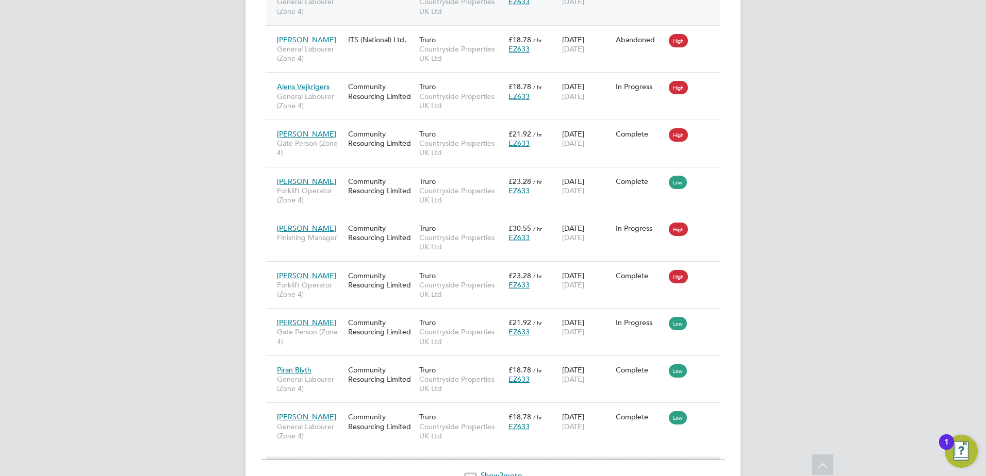
scroll to position [1323, 0]
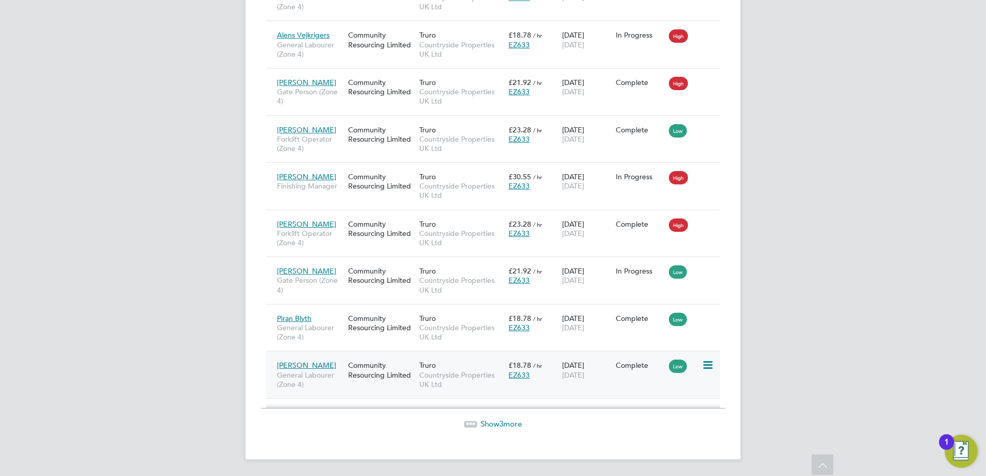
click at [583, 374] on span "27 Aug 2025" at bounding box center [573, 375] width 22 height 9
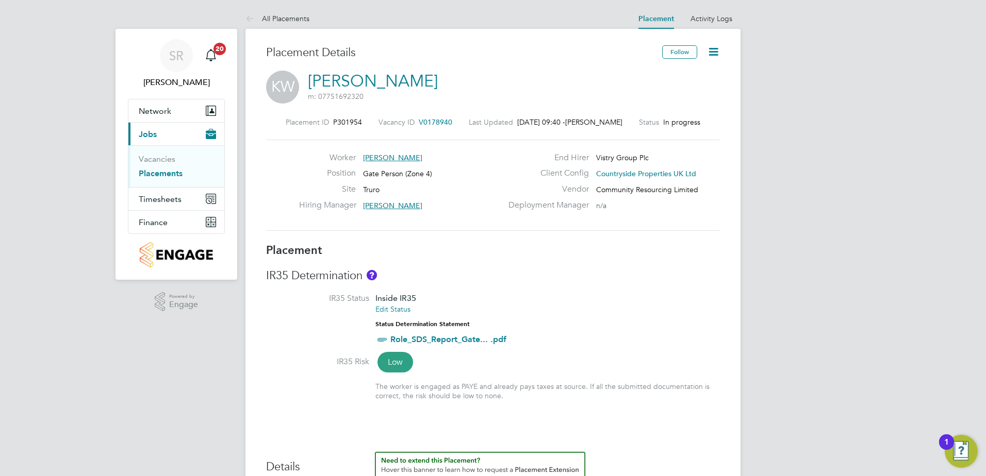
click at [716, 48] on icon at bounding box center [713, 51] width 13 height 13
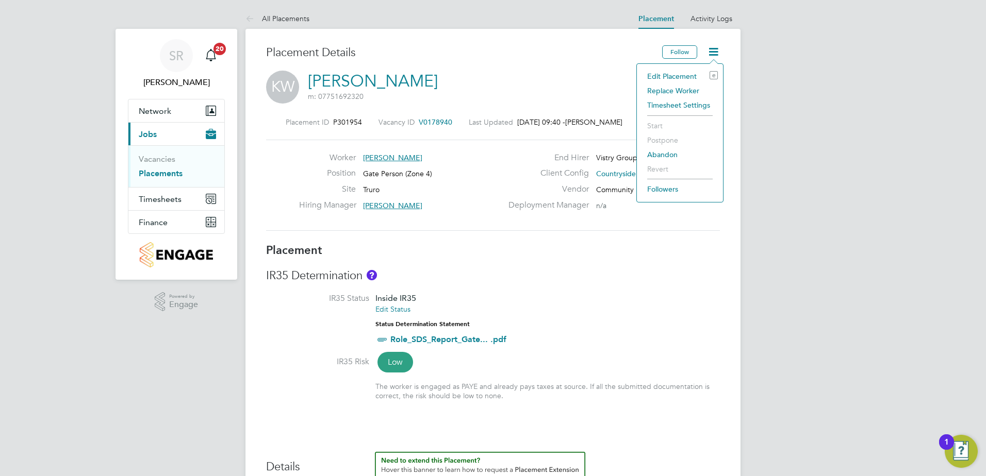
click at [676, 75] on li "Edit Placement e" at bounding box center [680, 76] width 76 height 14
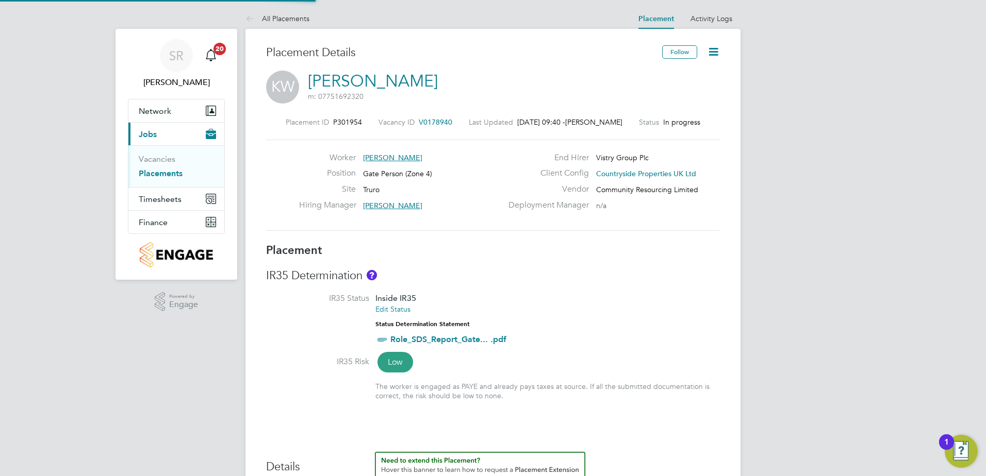
type input "[PERSON_NAME]"
type input "[DATE]"
type input "07:30"
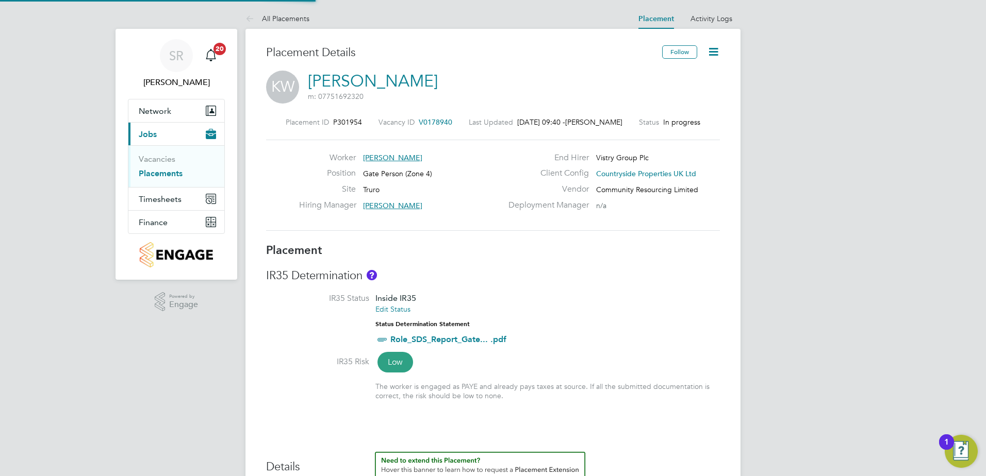
type input "16:30"
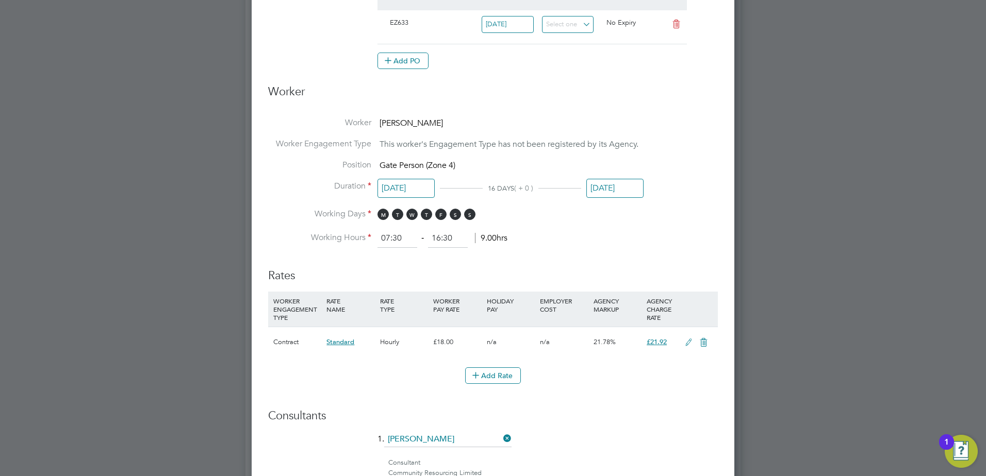
click at [619, 186] on input "[DATE]" at bounding box center [614, 188] width 57 height 19
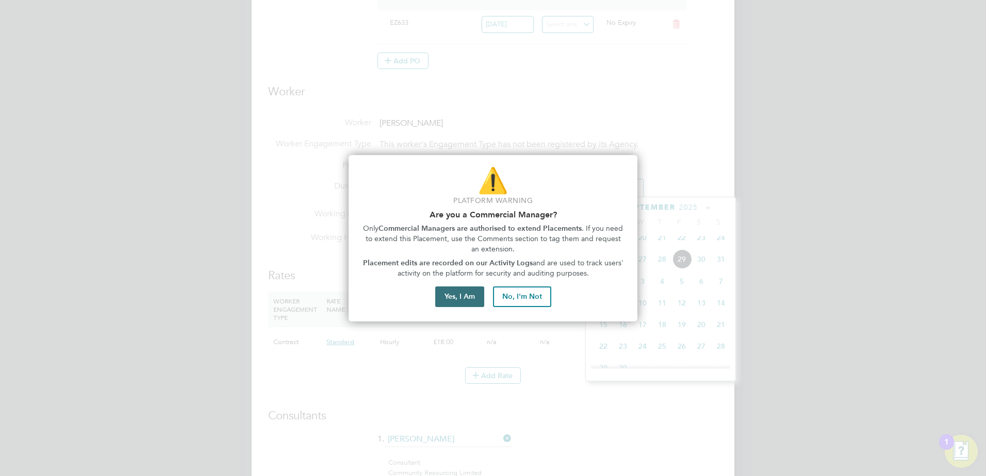
click at [467, 297] on button "Yes, I Am" at bounding box center [459, 297] width 49 height 21
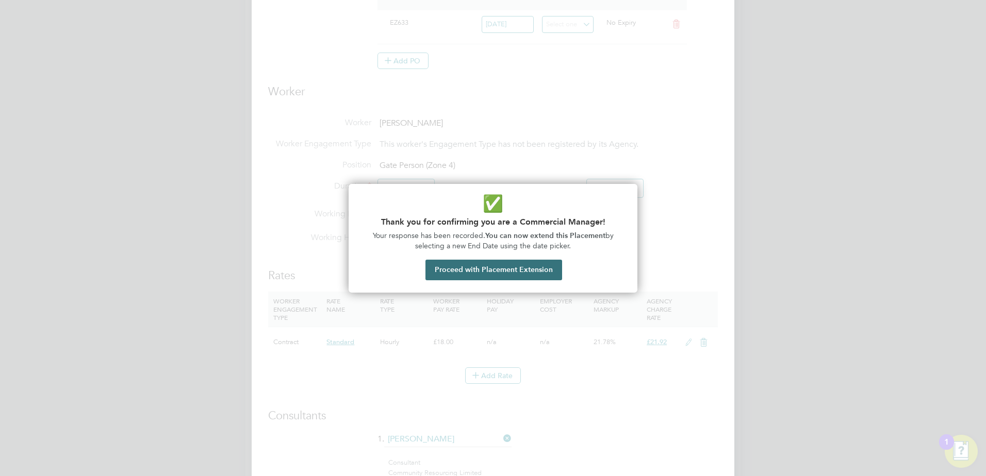
click at [484, 275] on button "Proceed with Placement Extension" at bounding box center [493, 270] width 137 height 21
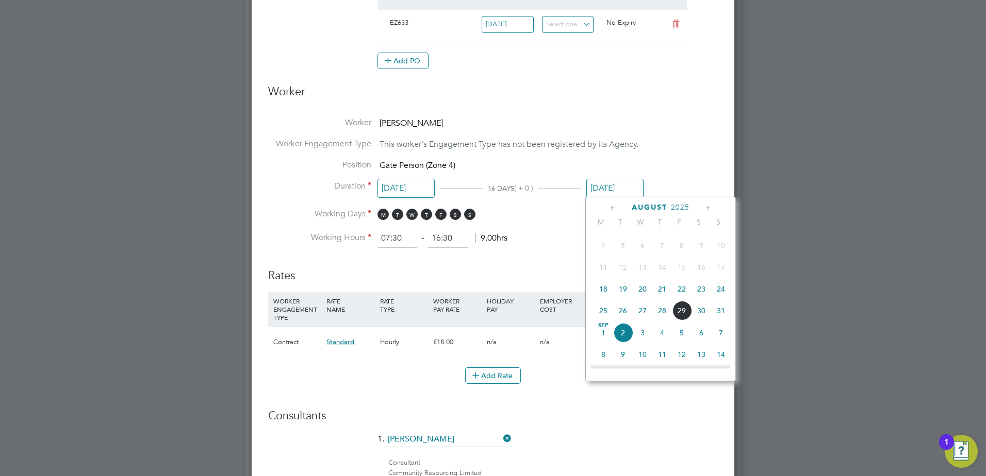
click at [680, 293] on span "22" at bounding box center [682, 290] width 20 height 20
type input "[DATE]"
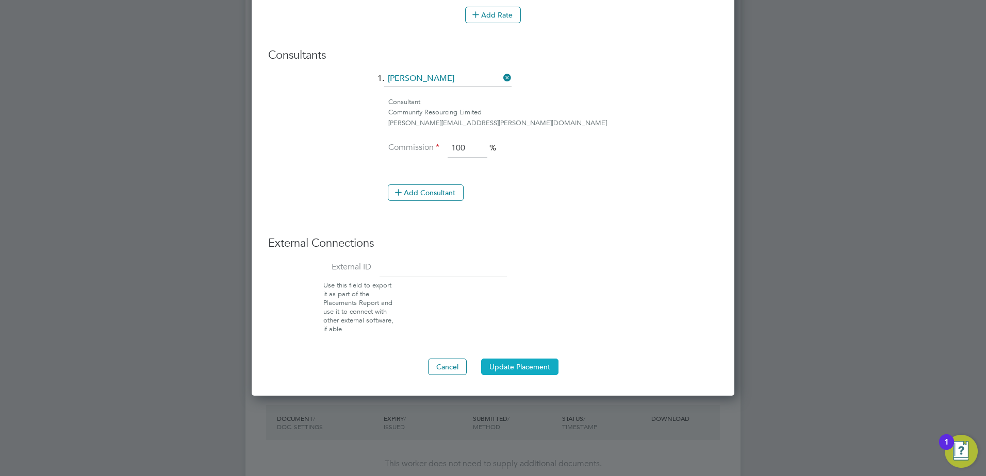
click at [536, 368] on button "Update Placement" at bounding box center [519, 367] width 77 height 17
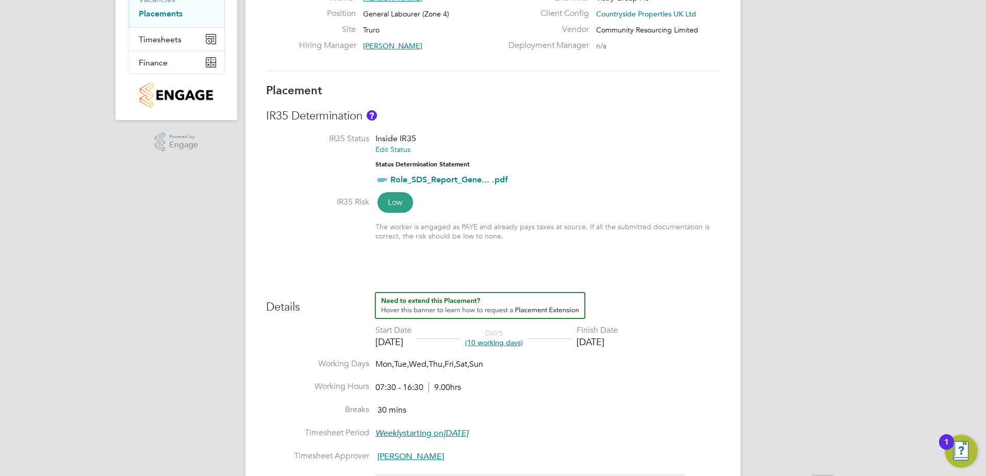
scroll to position [206, 0]
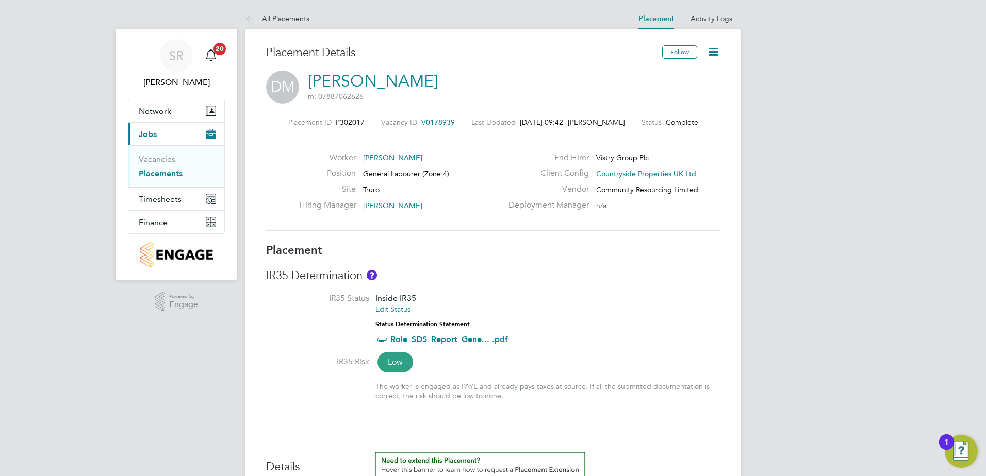
click at [718, 53] on icon at bounding box center [713, 51] width 13 height 13
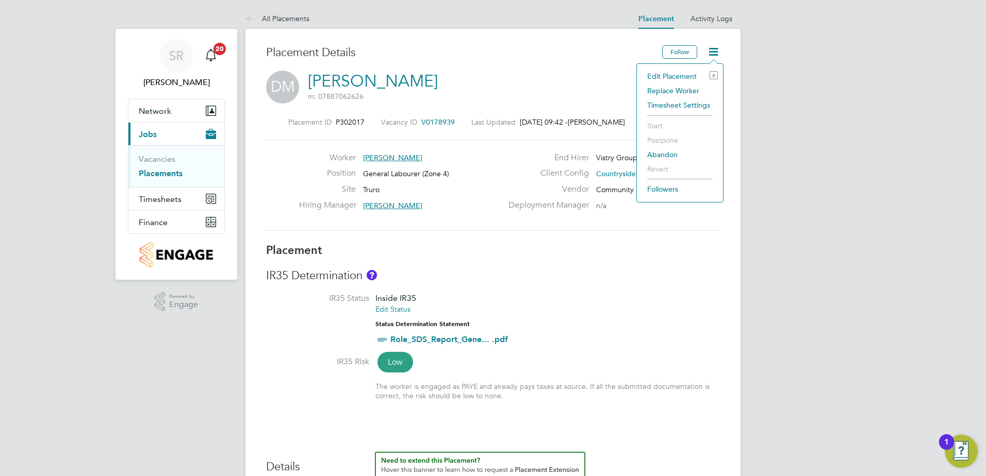
click at [686, 75] on li "Edit Placement e" at bounding box center [680, 76] width 76 height 14
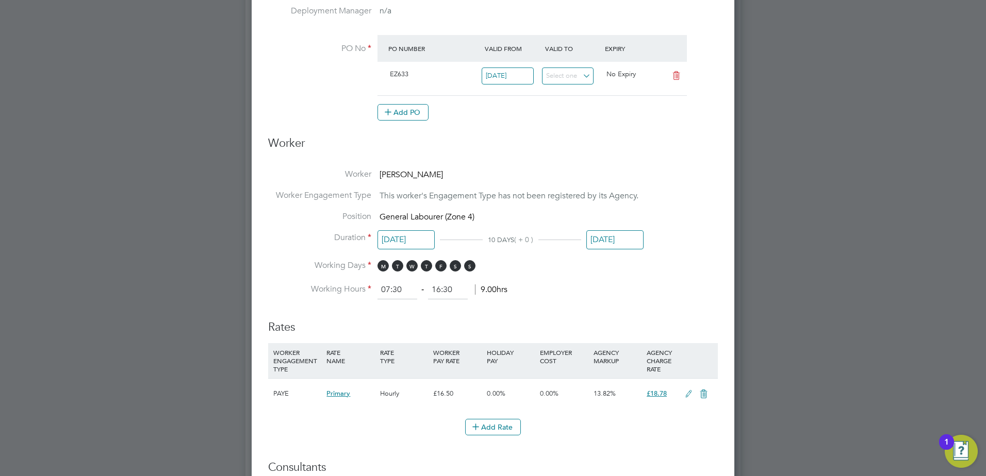
click at [603, 236] on input "[DATE]" at bounding box center [614, 240] width 57 height 19
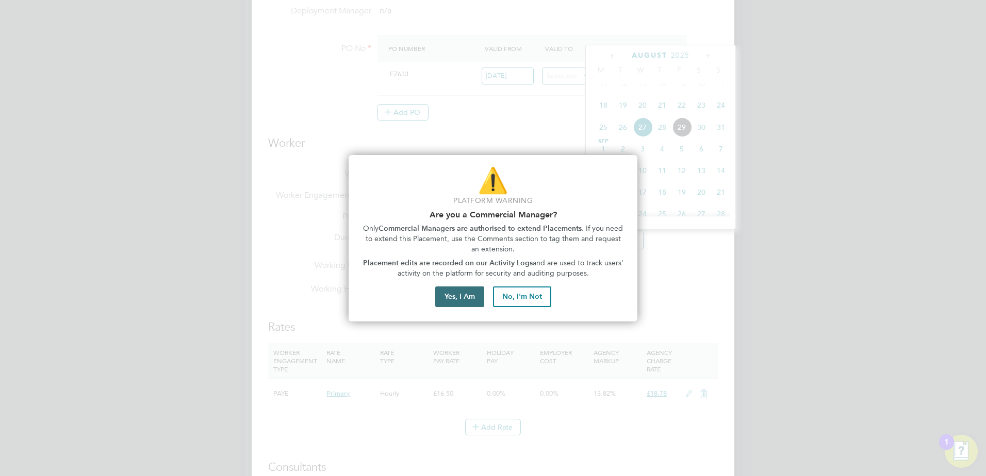
click at [461, 293] on button "Yes, I Am" at bounding box center [459, 297] width 49 height 21
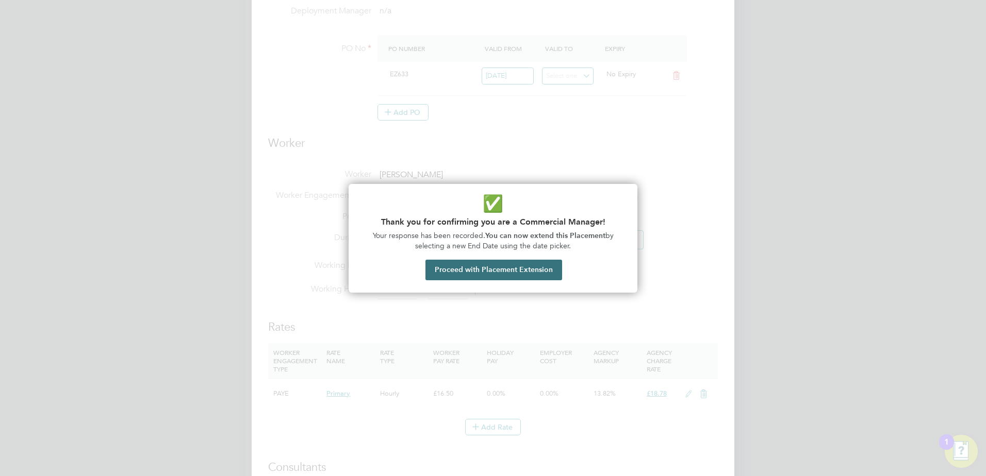
click at [523, 273] on button "Proceed with Placement Extension" at bounding box center [493, 270] width 137 height 21
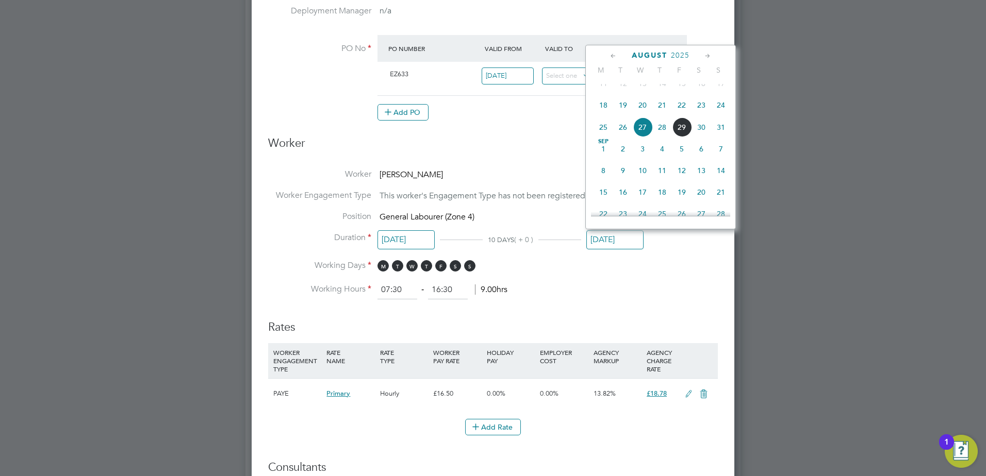
click at [624, 159] on span "2" at bounding box center [623, 149] width 20 height 20
type input "[DATE]"
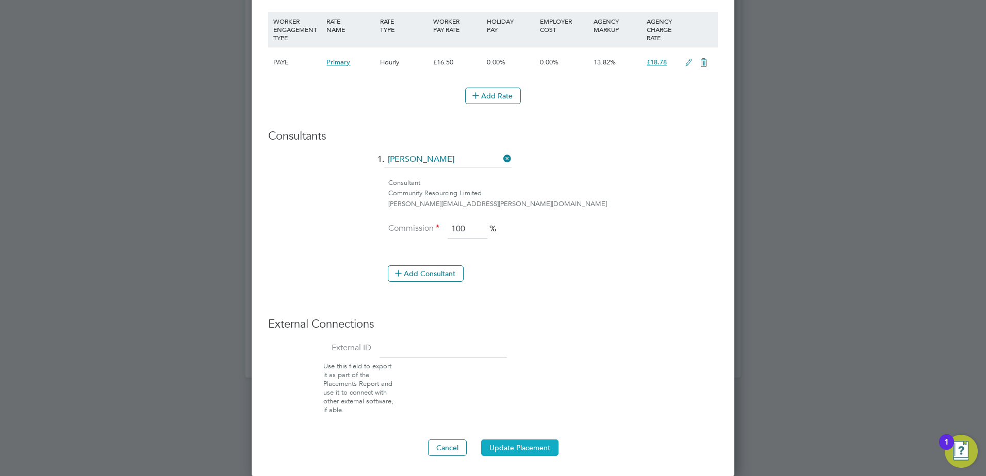
click at [507, 450] on button "Update Placement" at bounding box center [519, 448] width 77 height 17
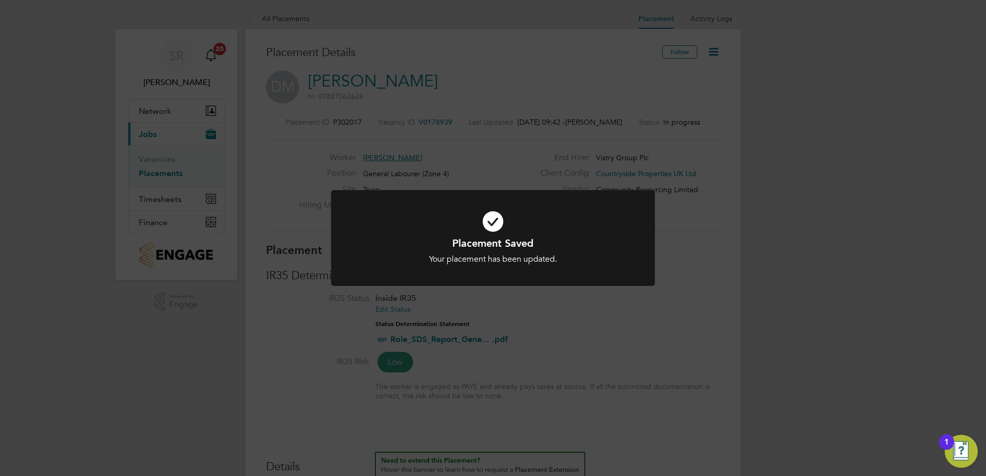
click at [766, 244] on div "Placement Saved Your placement has been updated. Cancel Okay" at bounding box center [493, 238] width 986 height 476
